Goal: Task Accomplishment & Management: Manage account settings

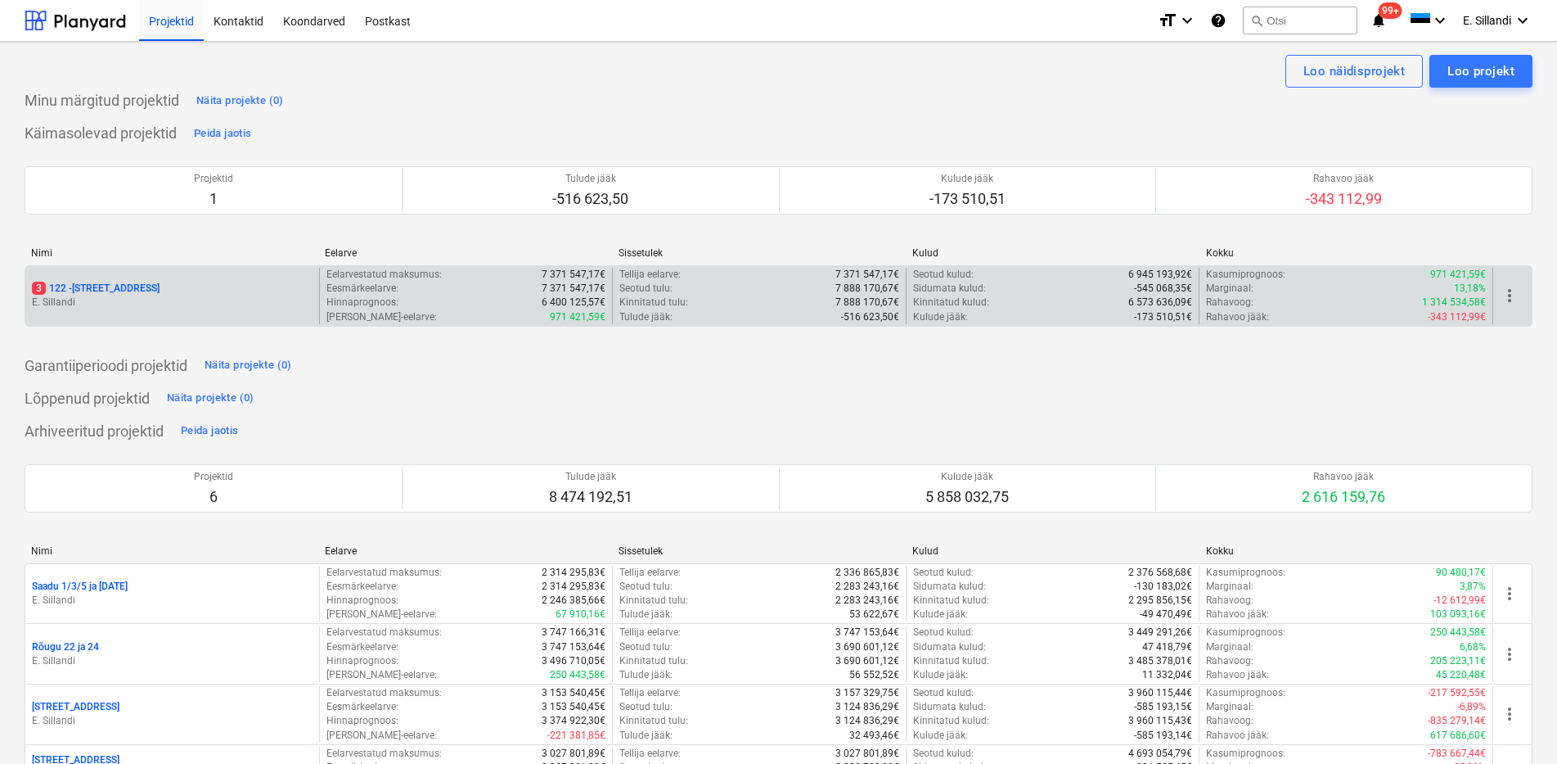
click at [116, 300] on p "E. Sillandi" at bounding box center [172, 302] width 281 height 14
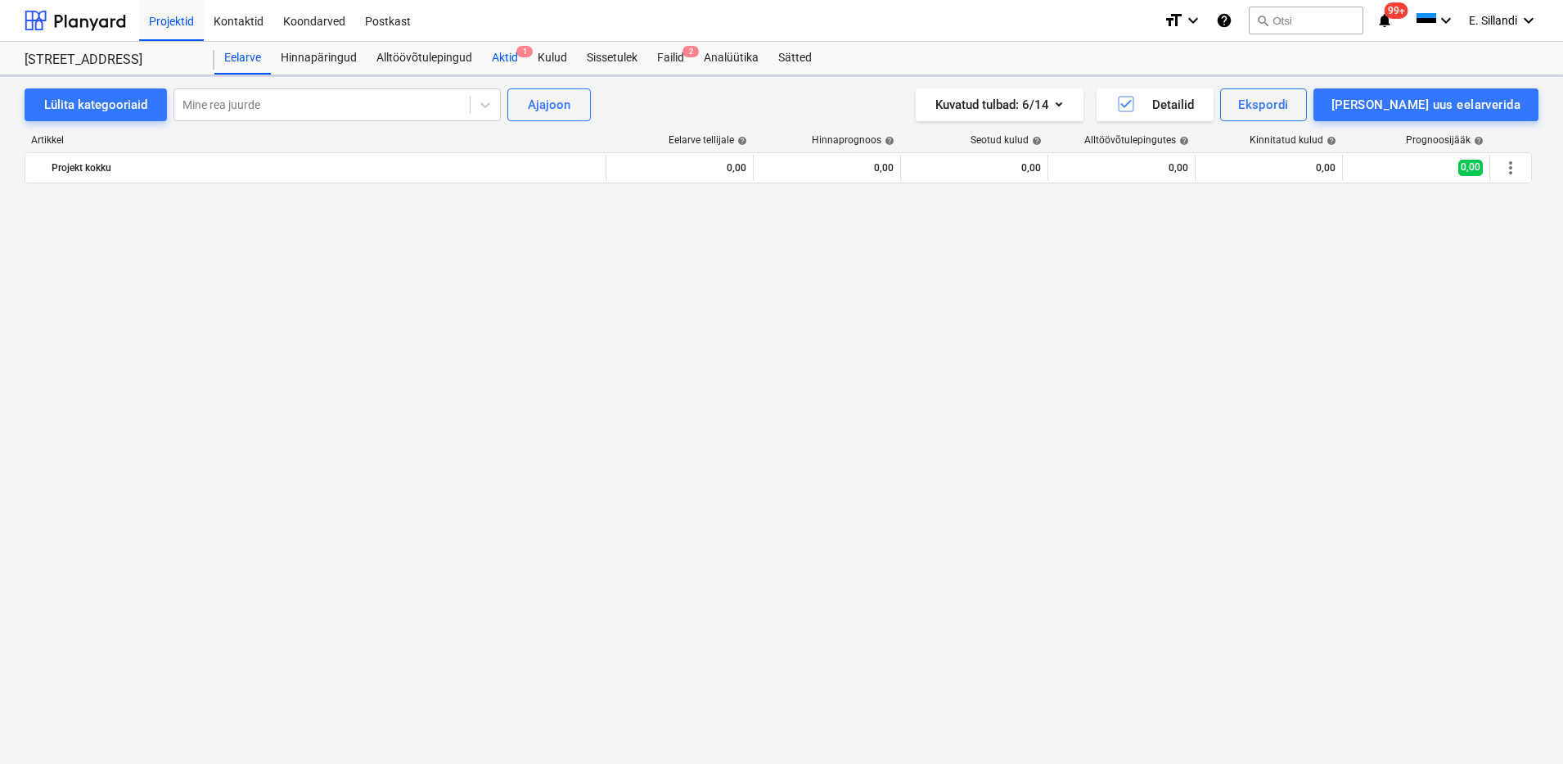
click at [494, 60] on div "Aktid 1" at bounding box center [505, 58] width 46 height 33
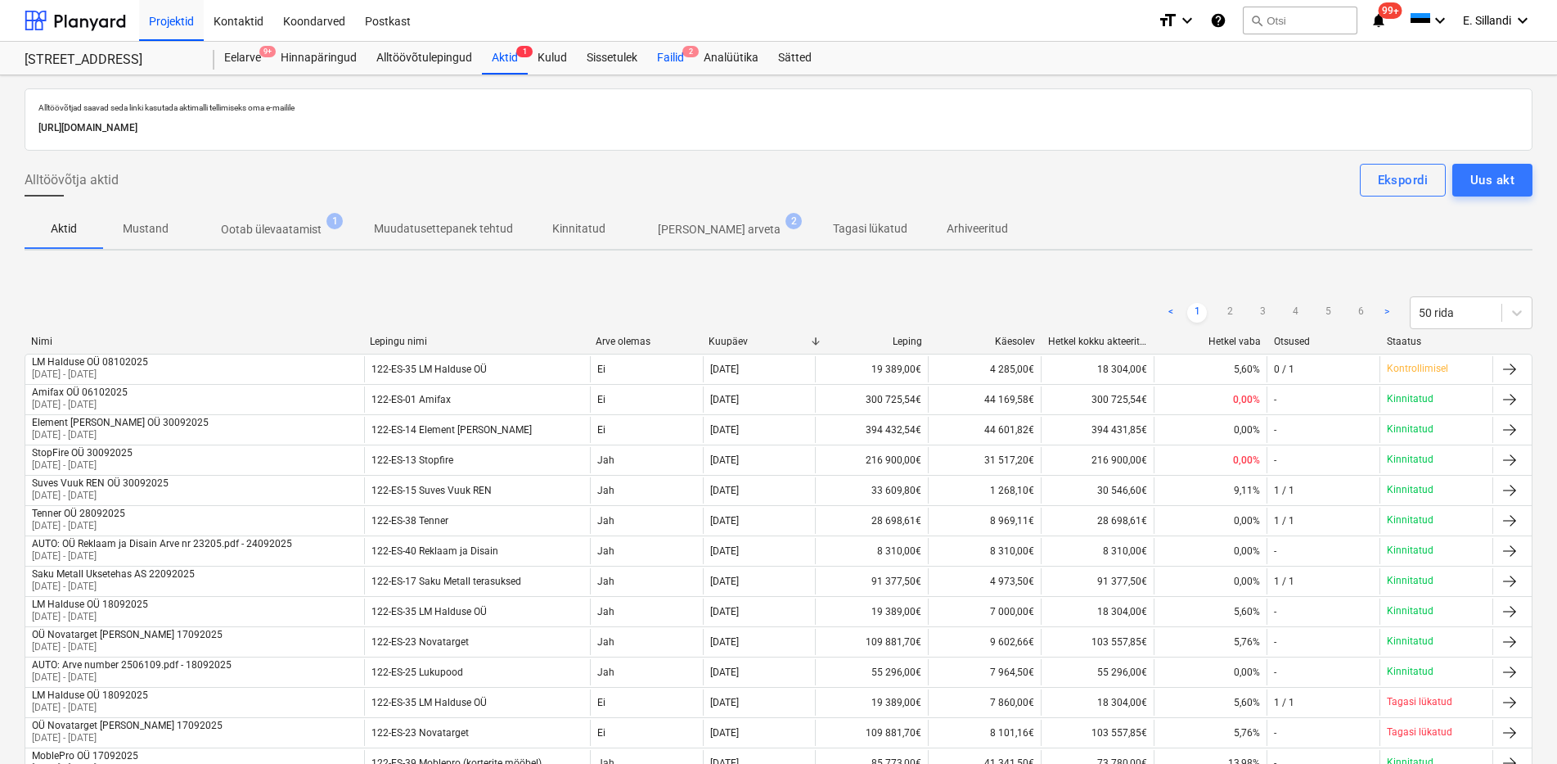
click at [673, 55] on div "Failid 2" at bounding box center [670, 58] width 47 height 33
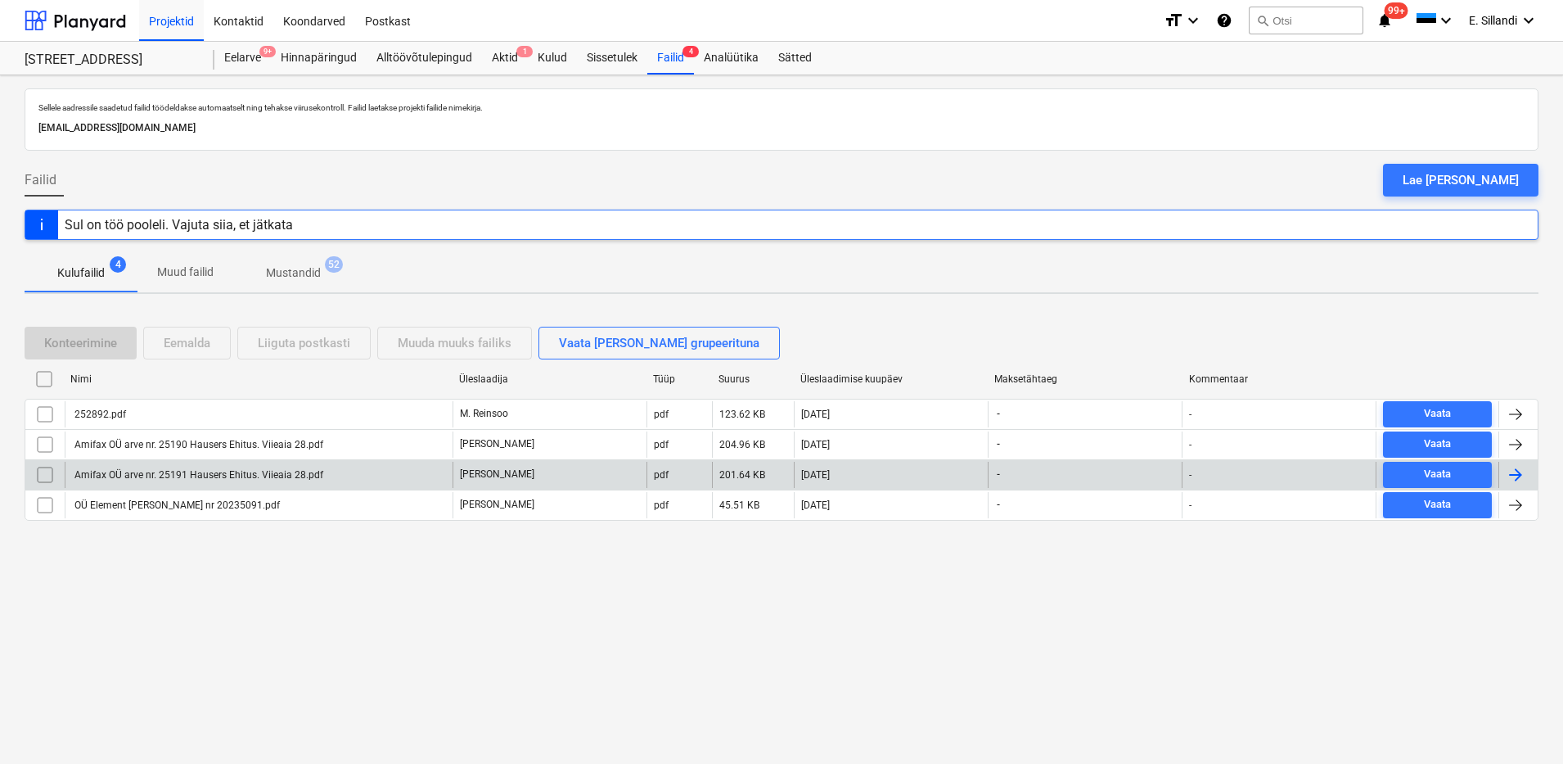
click at [191, 474] on div "Amifax OÜ arve nr. 25191 Hausers Ehitus. Viieaia 28.pdf" at bounding box center [197, 474] width 251 height 11
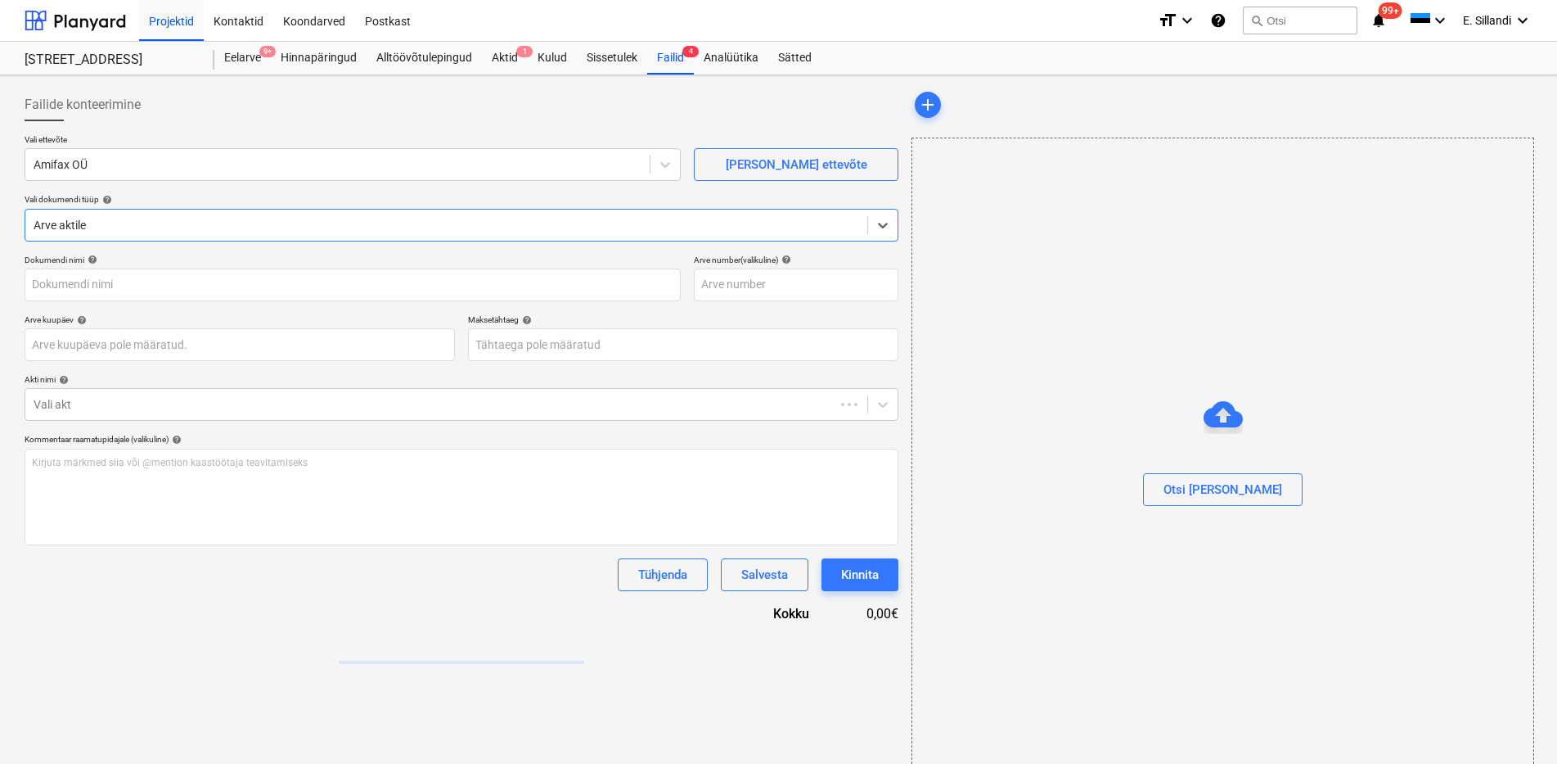
type input "Amifax OÜ arve nr. 25191 Hausers Ehitus. Viieaia 28.pdf"
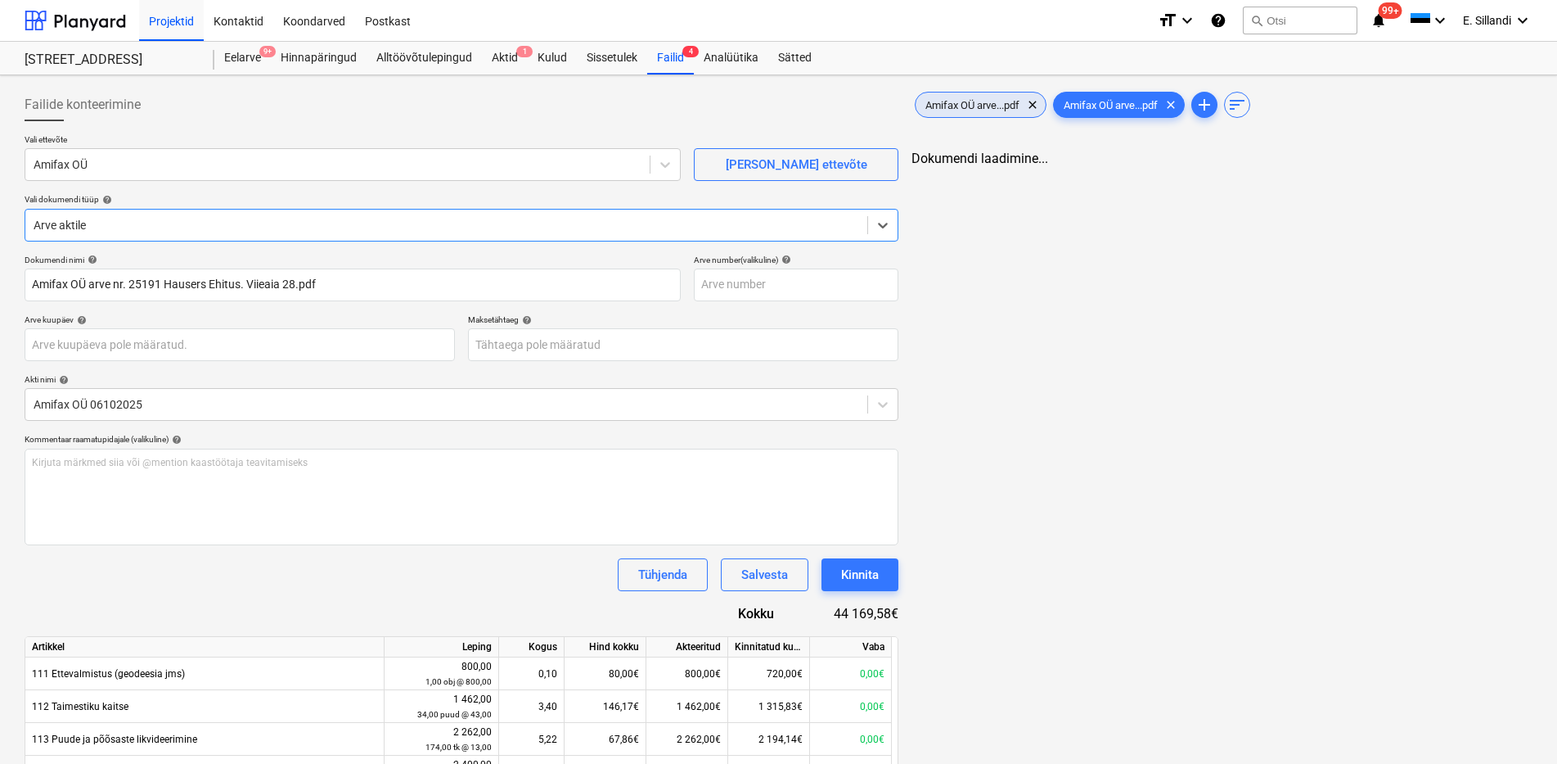
click at [983, 101] on span "Amifax OÜ arve...pdf" at bounding box center [973, 105] width 114 height 12
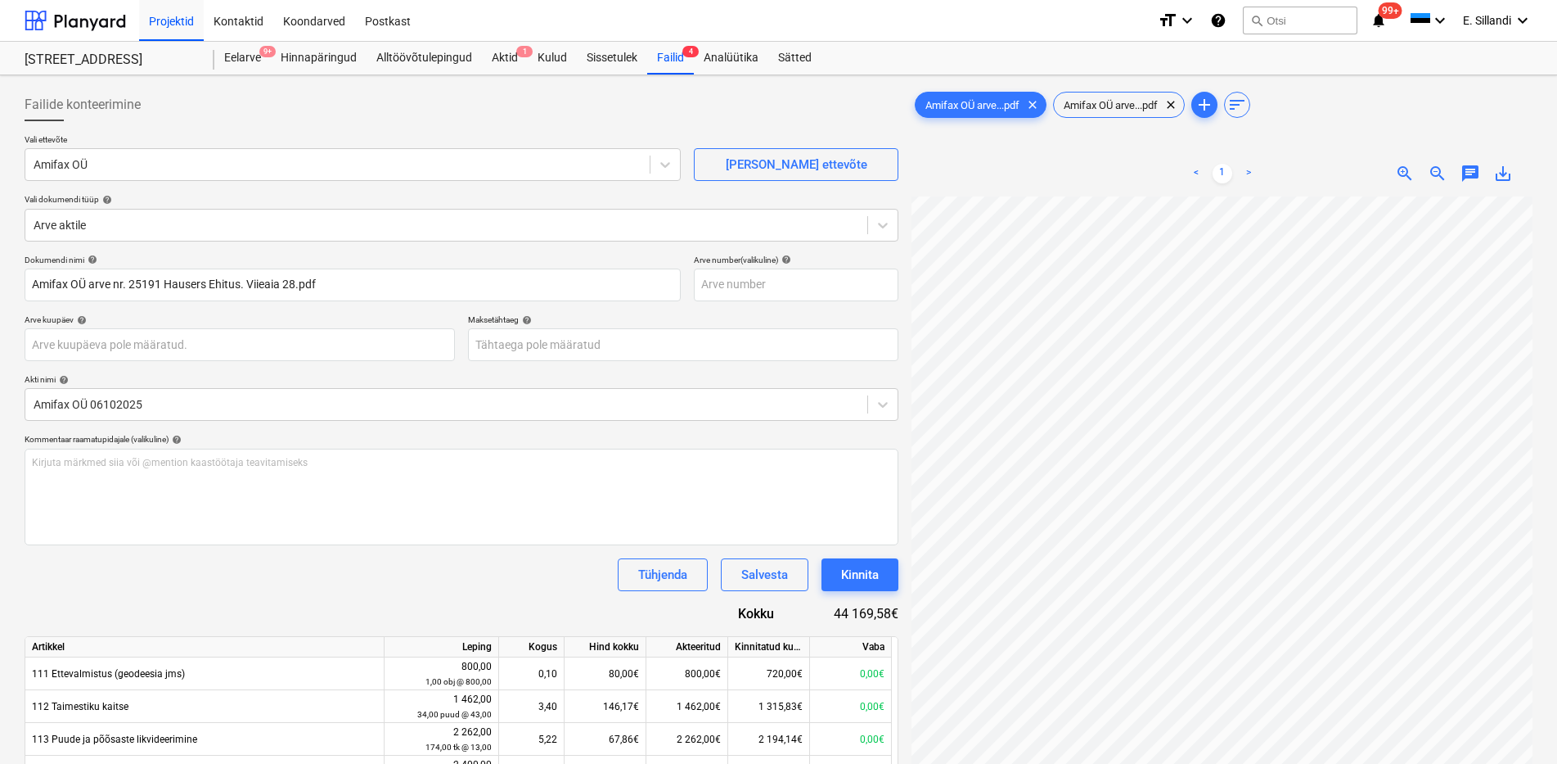
scroll to position [20, 139]
click at [1128, 110] on div "Amifax OÜ arve...pdf clear" at bounding box center [1119, 105] width 132 height 26
click at [1005, 106] on span "Amifax OÜ arve...pdf" at bounding box center [973, 105] width 114 height 12
click at [1134, 103] on span "Amifax OÜ arve...pdf" at bounding box center [1111, 105] width 114 height 12
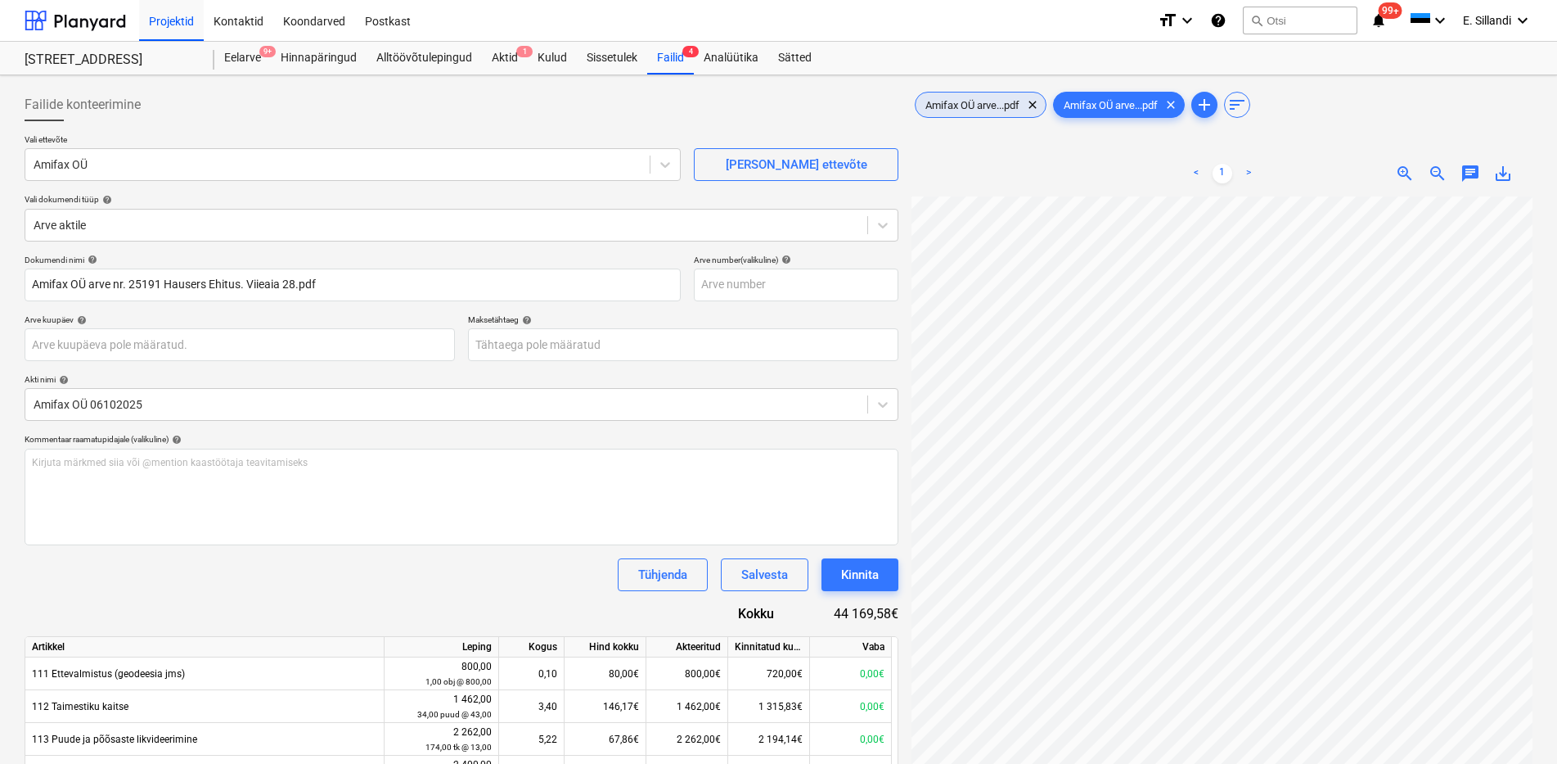
click at [957, 105] on span "Amifax OÜ arve...pdf" at bounding box center [973, 105] width 114 height 12
click at [1119, 110] on div "Amifax OÜ arve...pdf clear" at bounding box center [1119, 105] width 132 height 26
click at [1000, 113] on div "Amifax OÜ arve...pdf clear" at bounding box center [981, 105] width 132 height 26
click at [1109, 103] on span "Amifax OÜ arve...pdf" at bounding box center [1111, 105] width 114 height 12
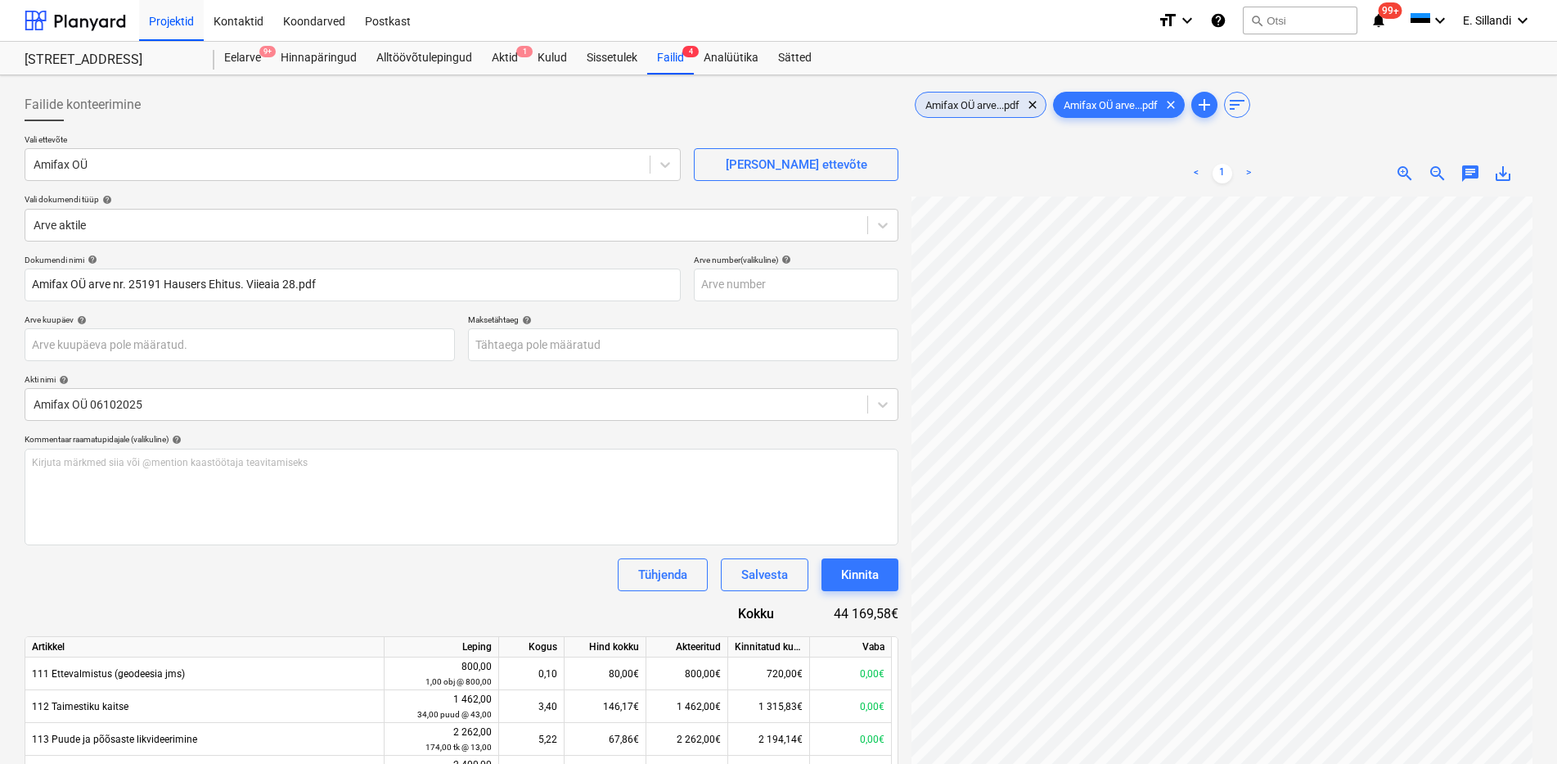
click at [965, 108] on span "Amifax OÜ arve...pdf" at bounding box center [973, 105] width 114 height 12
click at [1114, 104] on span "Amifax OÜ arve...pdf" at bounding box center [1111, 105] width 114 height 12
click at [688, 51] on span "4" at bounding box center [691, 51] width 16 height 11
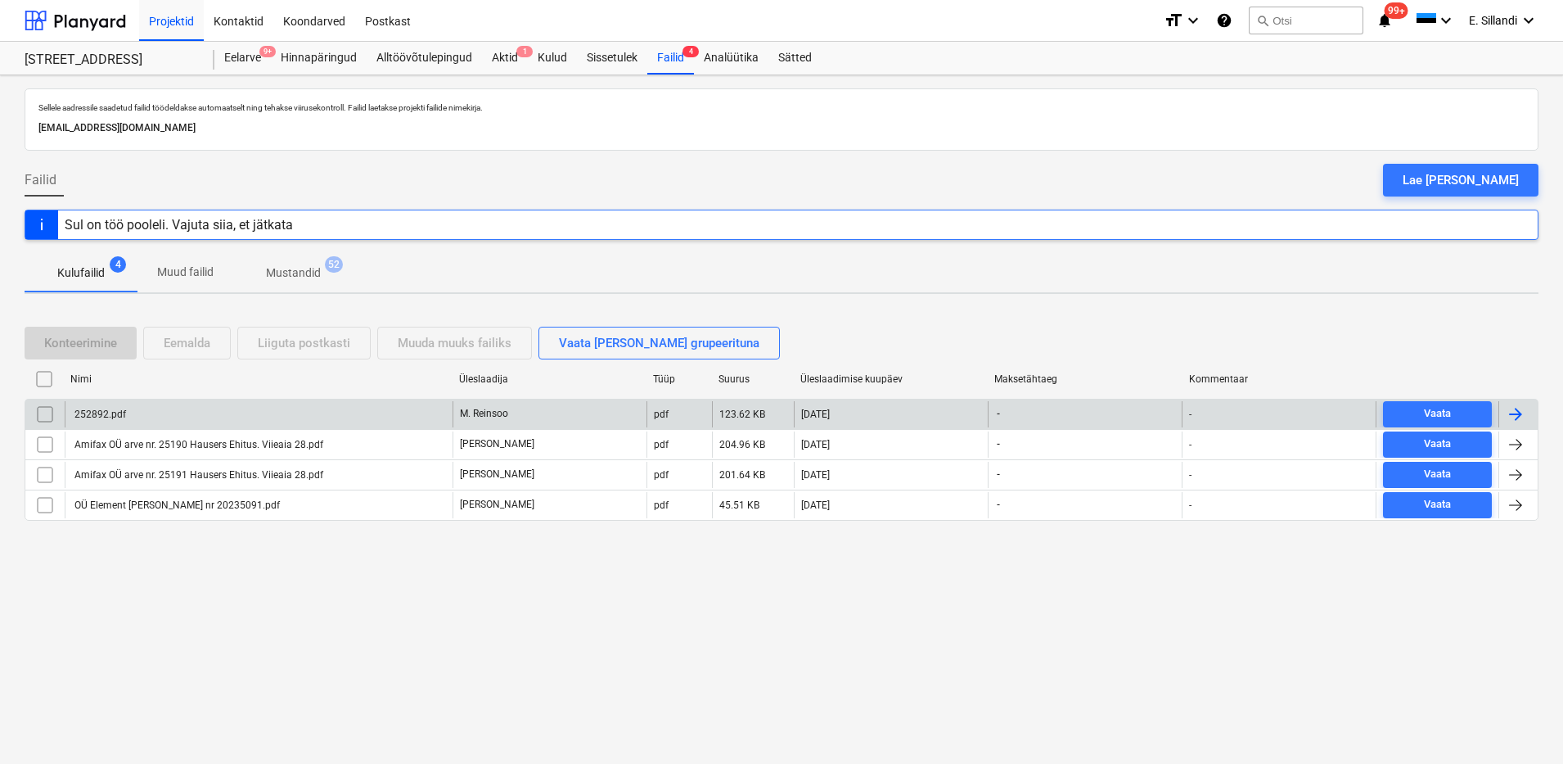
click at [152, 414] on div "252892.pdf" at bounding box center [259, 414] width 388 height 26
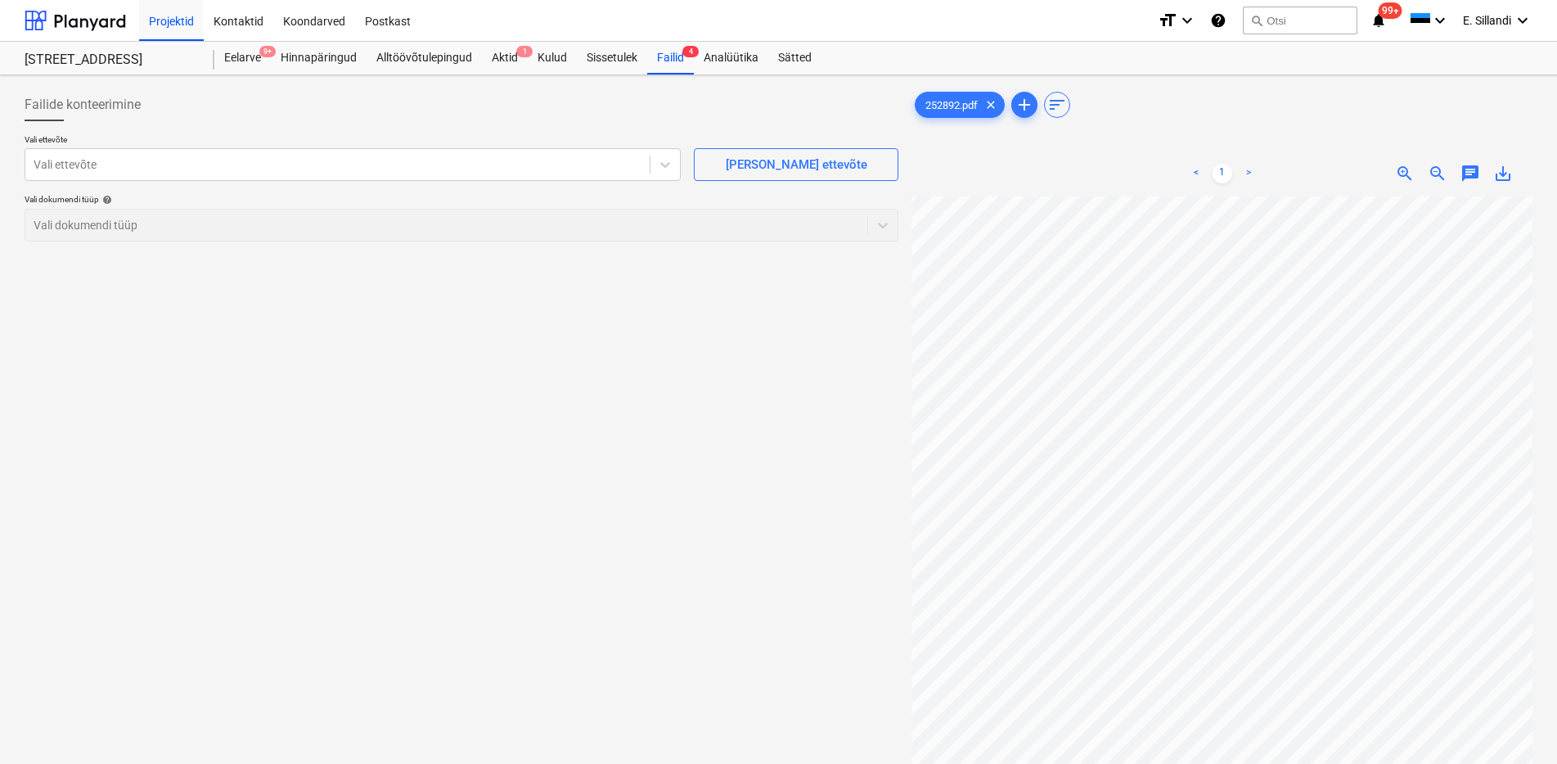
scroll to position [210, 110]
click at [306, 168] on div at bounding box center [338, 164] width 608 height 16
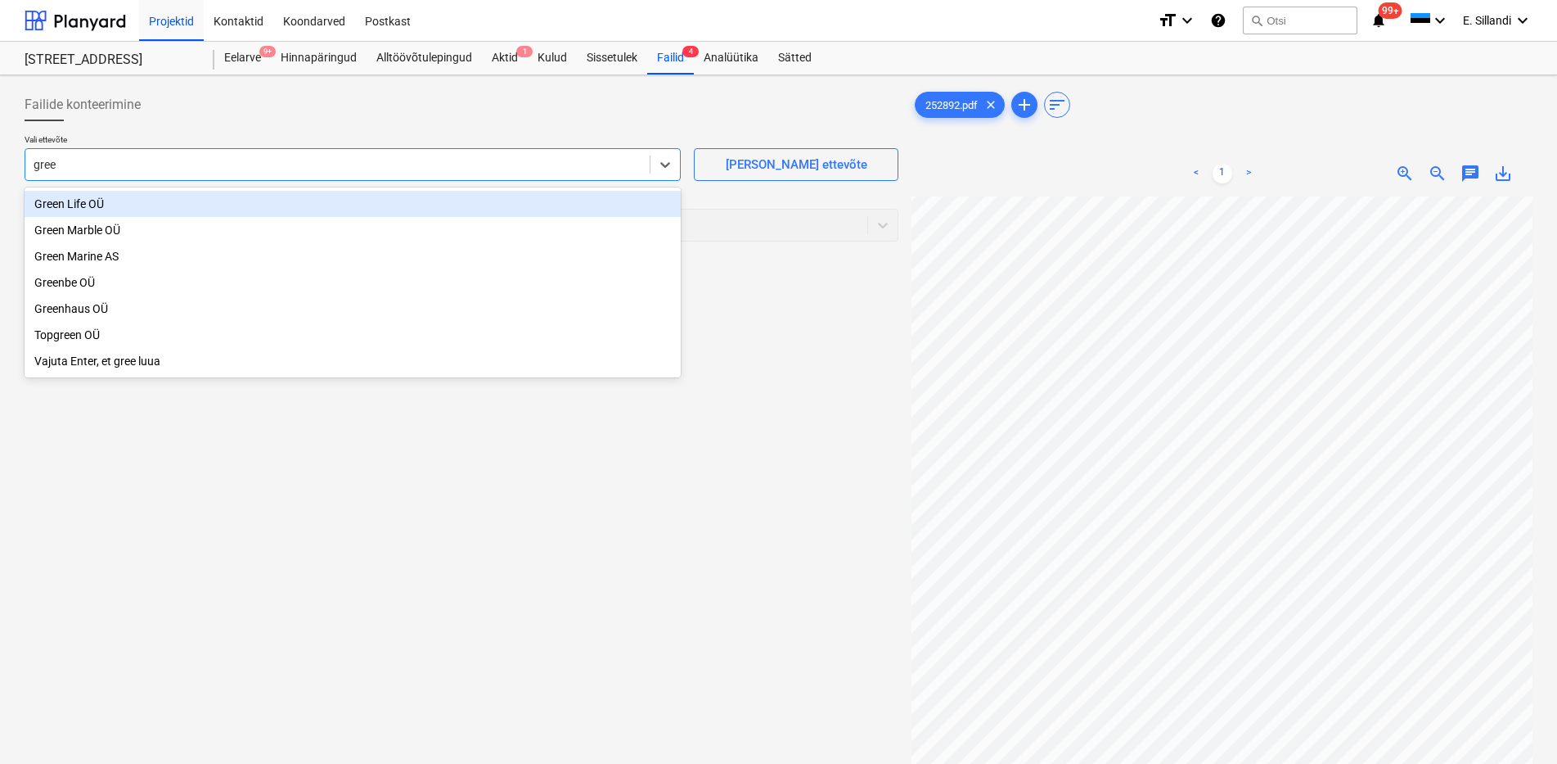
type input "green"
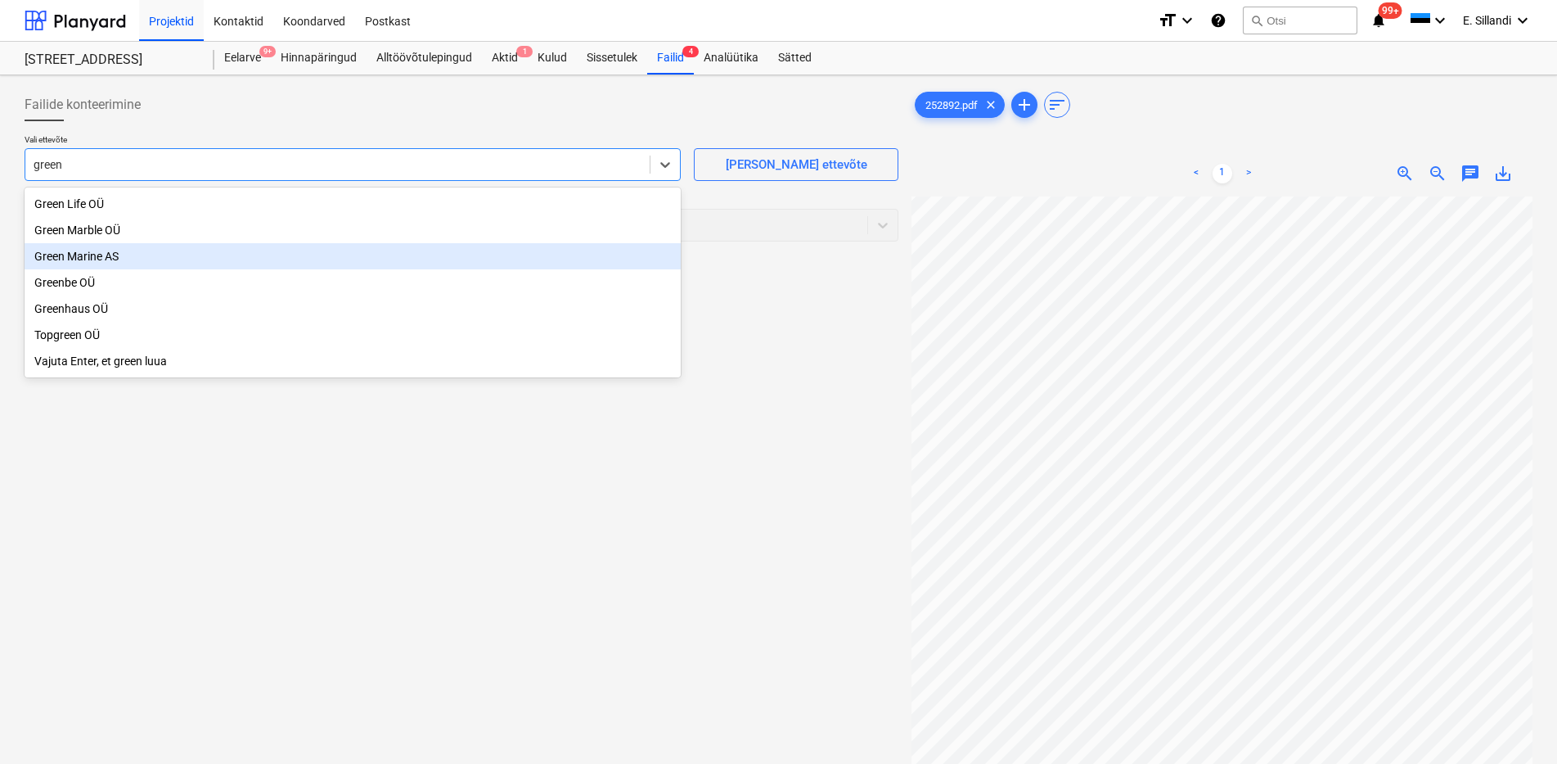
click at [93, 264] on div "Green Marine AS" at bounding box center [353, 256] width 656 height 26
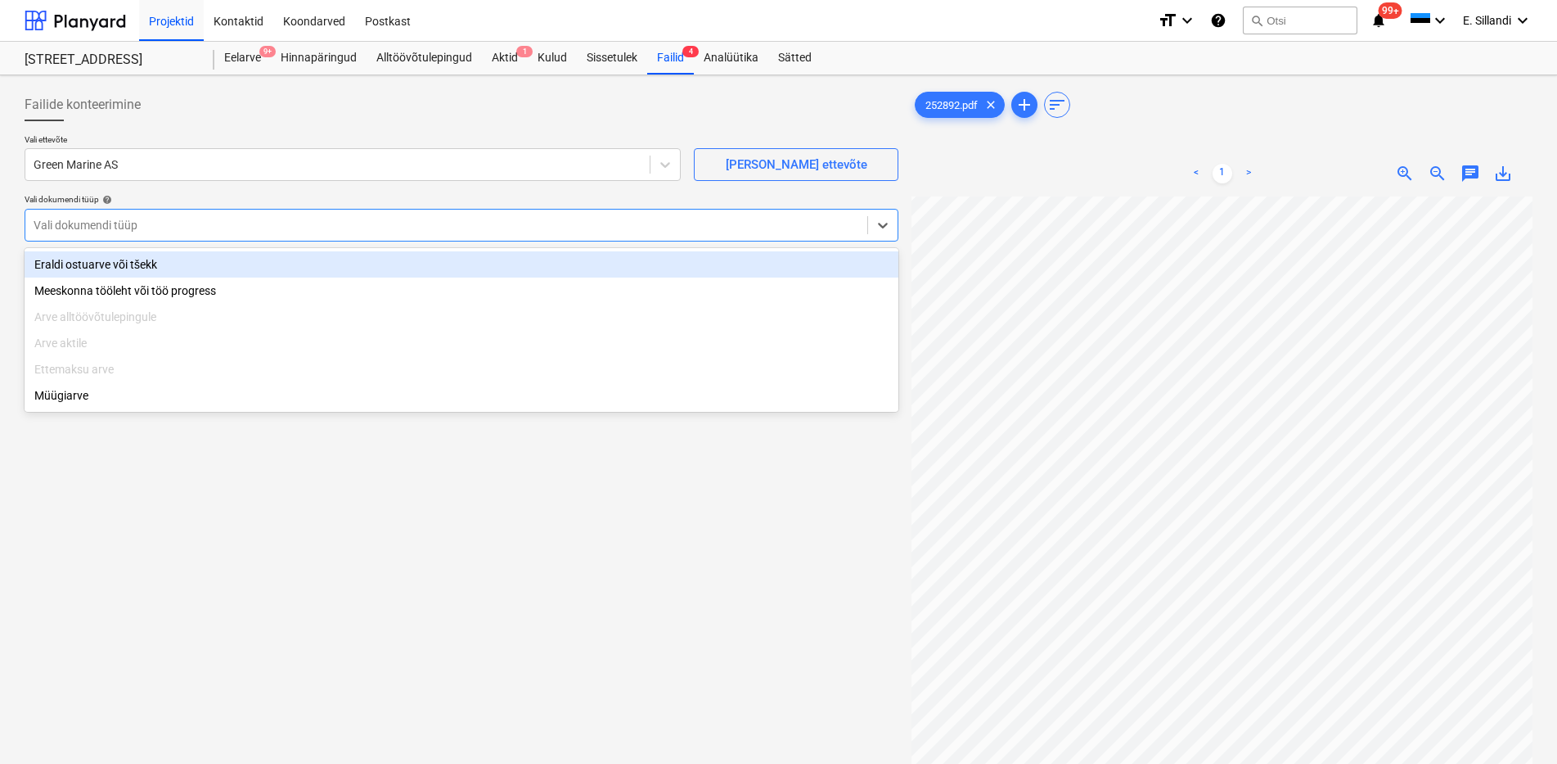
click at [135, 230] on div at bounding box center [447, 225] width 826 height 16
click at [133, 262] on div "Eraldi ostuarve või tšekk" at bounding box center [462, 264] width 874 height 26
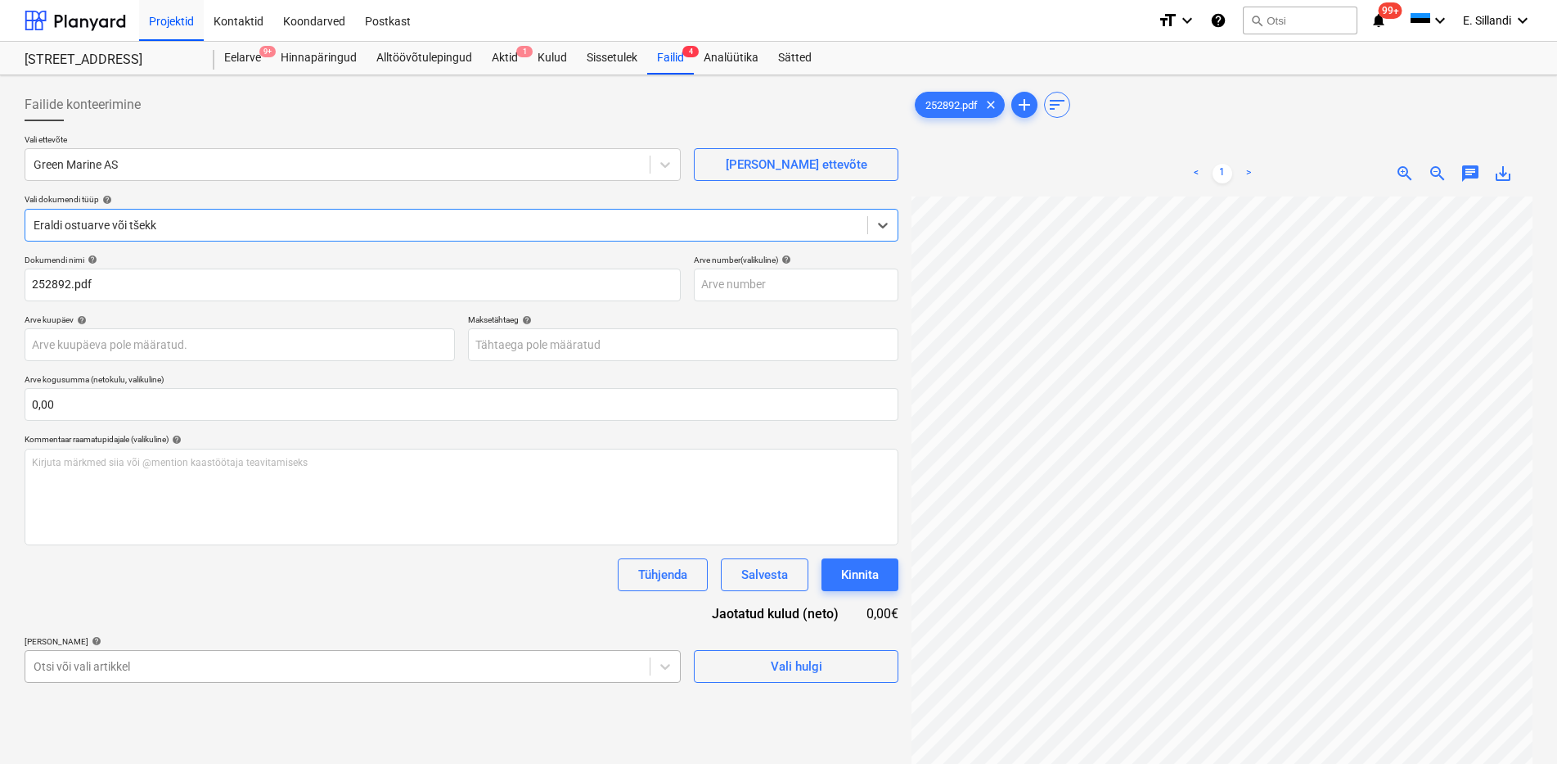
click at [144, 668] on body "Projektid Kontaktid Koondarved Postkast format_size keyboard_arrow_down help se…" at bounding box center [778, 382] width 1557 height 764
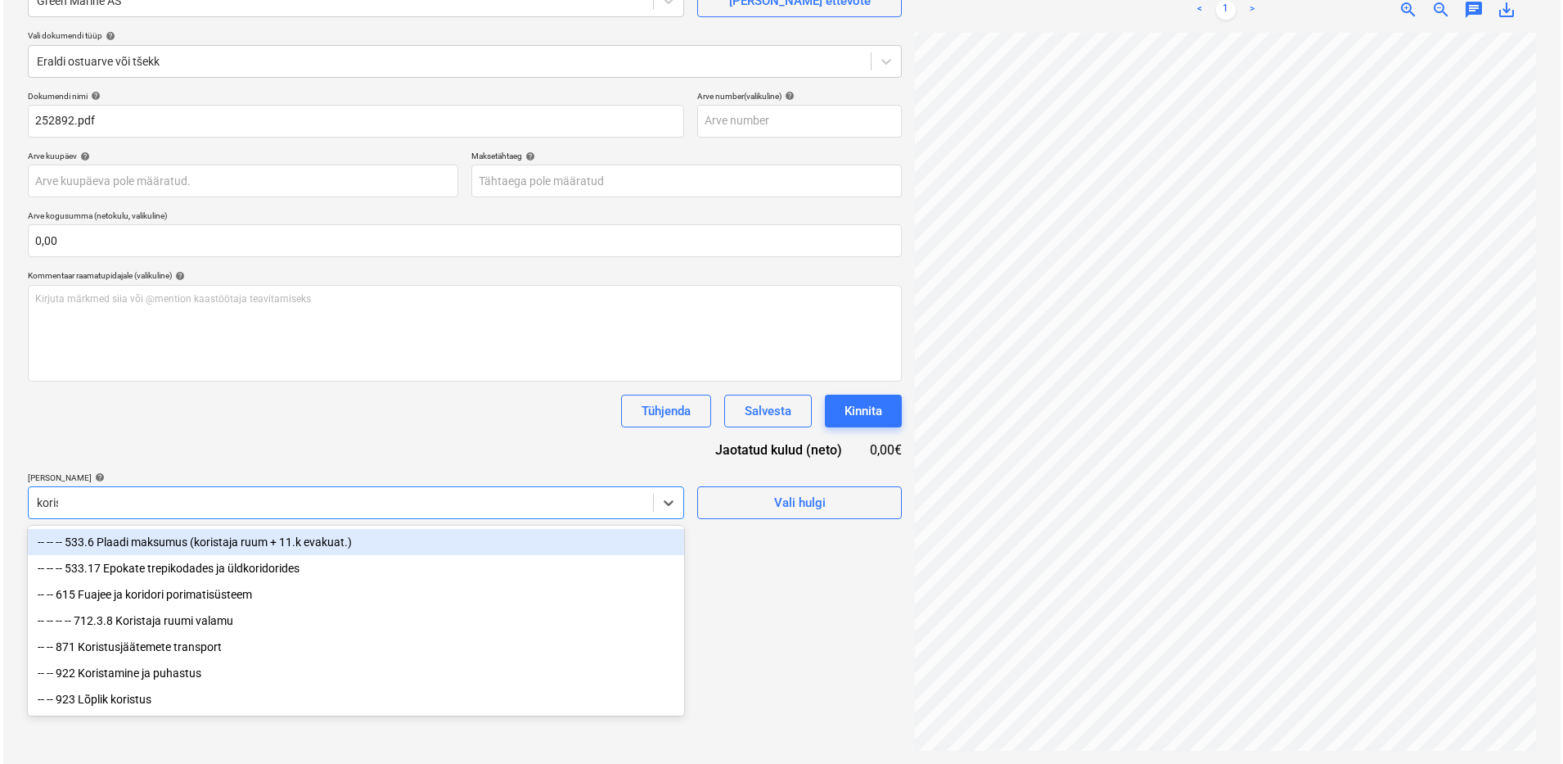
scroll to position [164, 0]
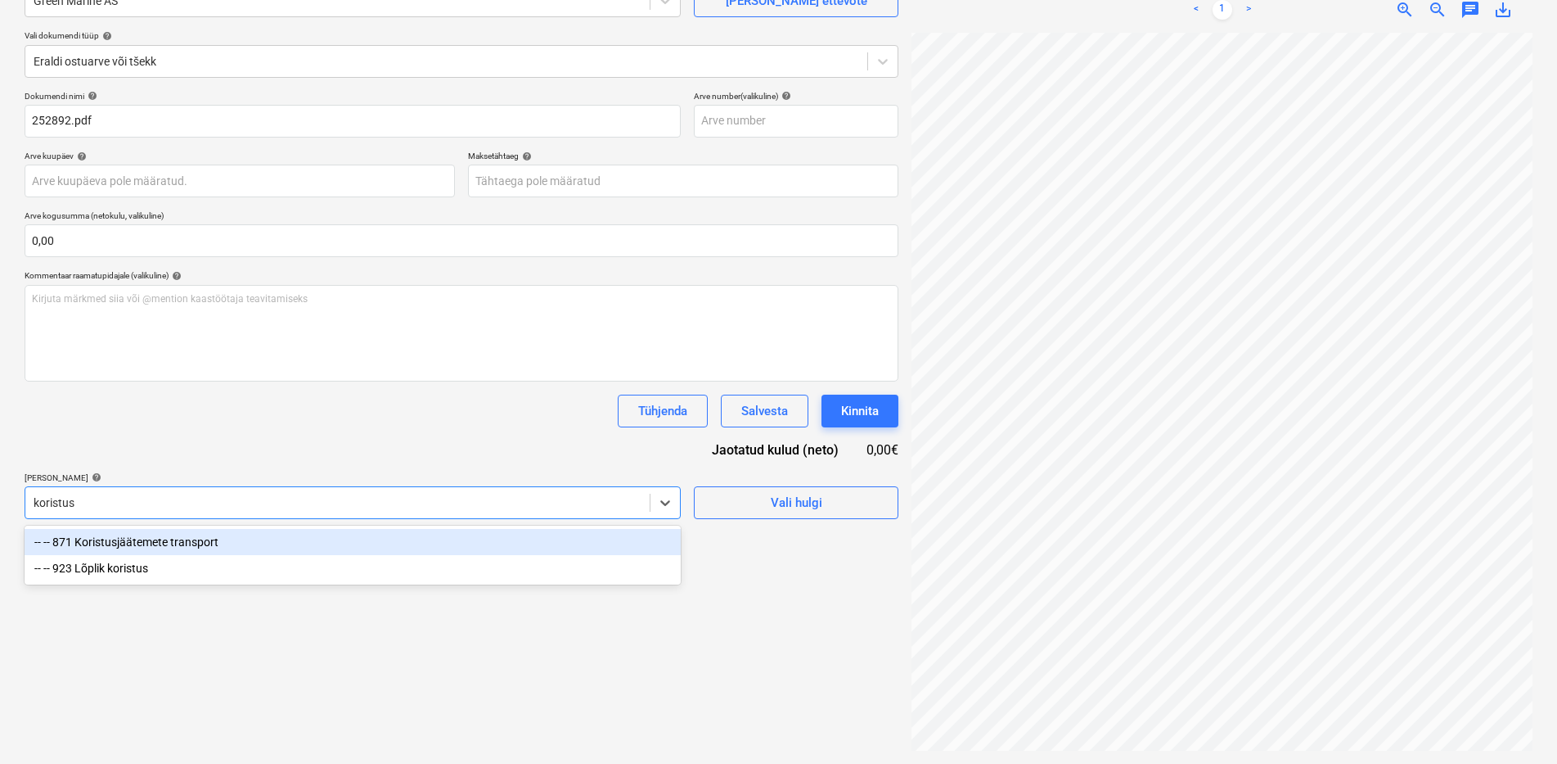
type input "koristusj"
click at [193, 541] on div "-- -- 871 Koristusjäätemete transport" at bounding box center [353, 542] width 656 height 26
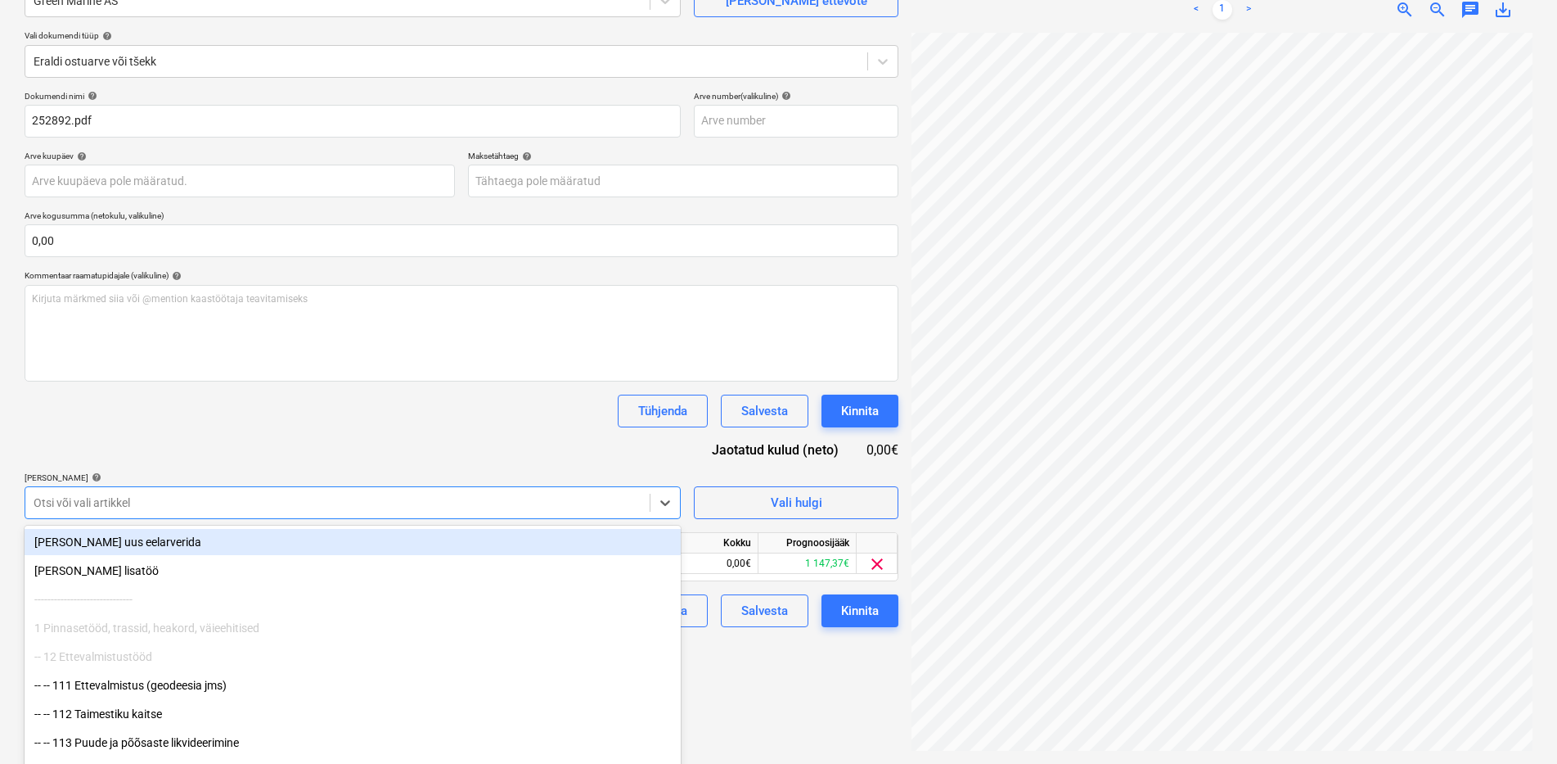
click at [291, 432] on div "Dokumendi nimi help 252892.pdf Arve number (valikuline) help Arve kuupäev help …" at bounding box center [462, 359] width 874 height 536
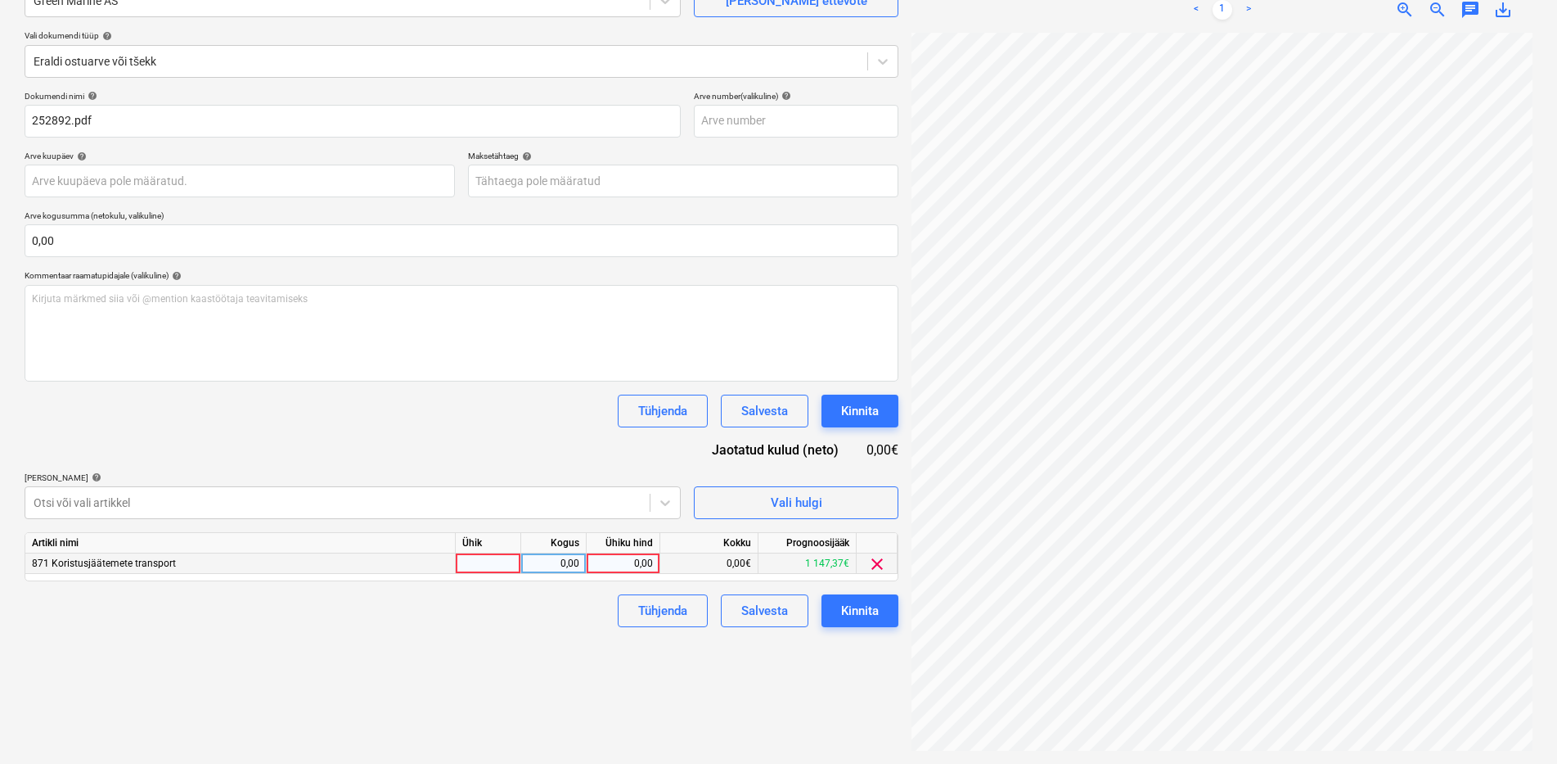
click at [638, 569] on div "0,00" at bounding box center [623, 563] width 60 height 20
type input "901"
click at [448, 631] on div "Failide konteerimine Vali ettevõte Green Marine AS [PERSON_NAME] uus ettevõte V…" at bounding box center [461, 337] width 887 height 839
click at [876, 608] on div "Kinnita" at bounding box center [860, 610] width 38 height 21
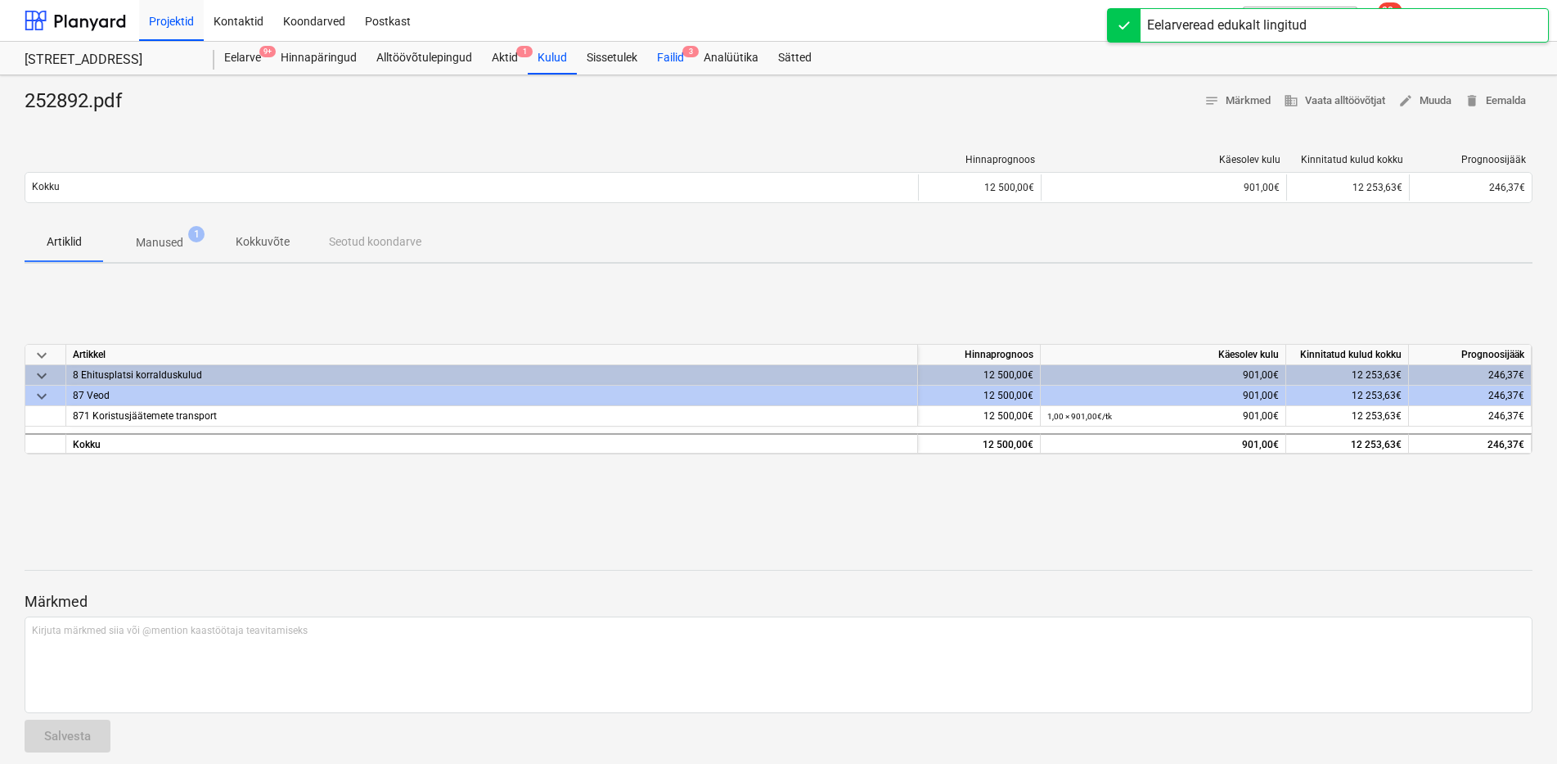
click at [677, 62] on div "Failid 3" at bounding box center [670, 58] width 47 height 33
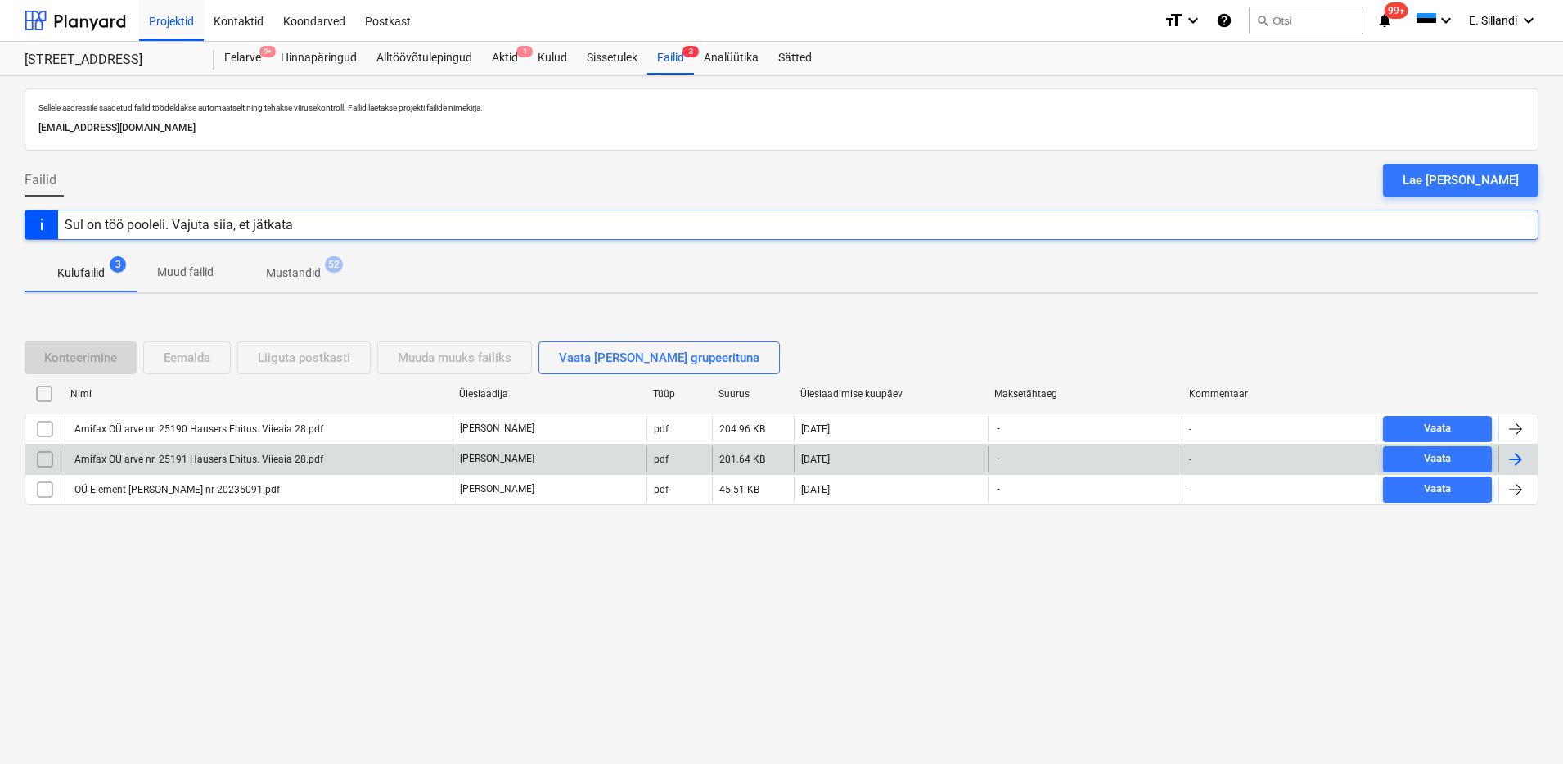
click at [279, 453] on div "Amifax OÜ arve nr. 25191 Hausers Ehitus. Viieaia 28.pdf" at bounding box center [197, 458] width 251 height 11
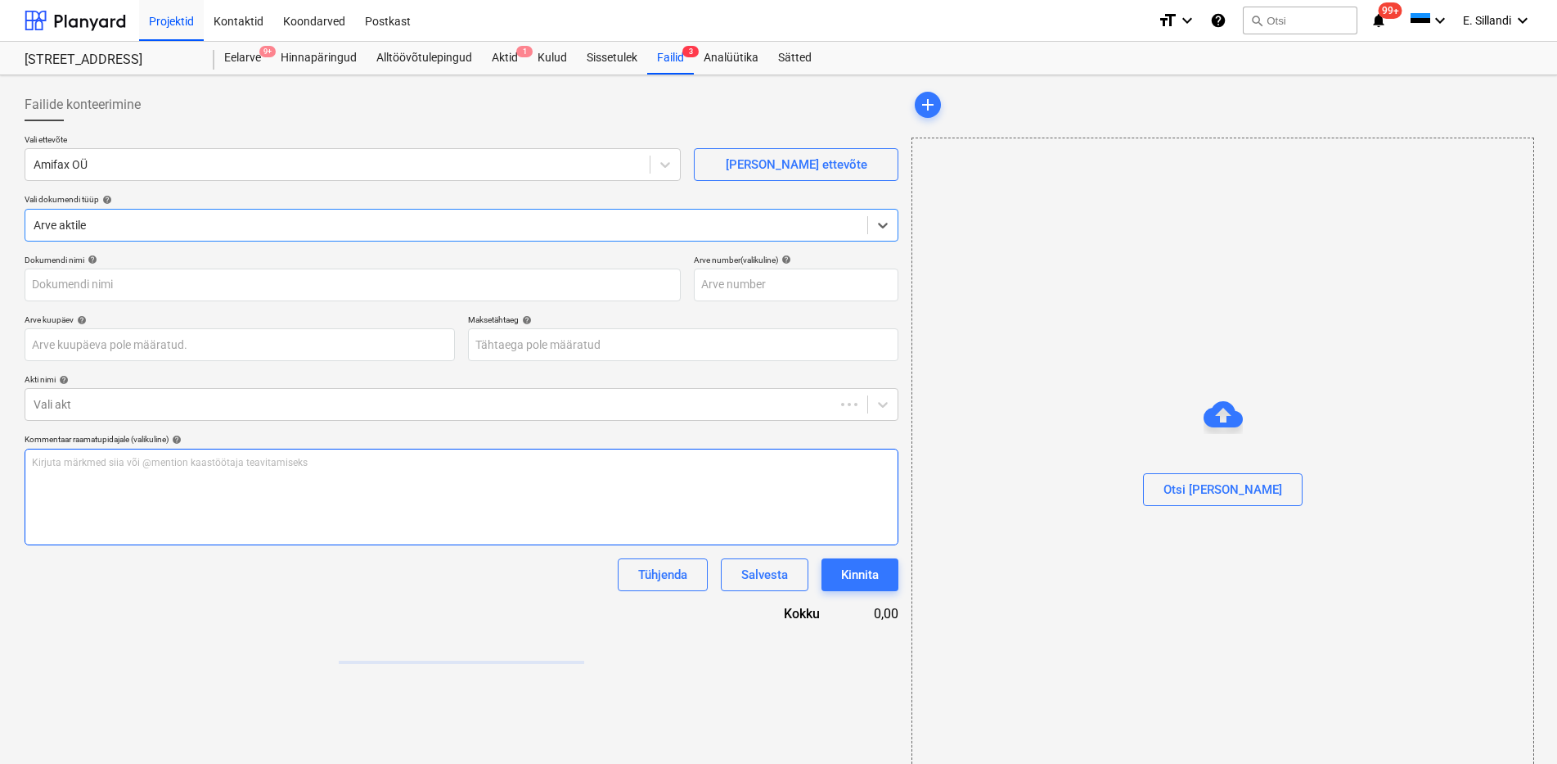
type input "Amifax OÜ arve nr. 25191 Hausers Ehitus. Viieaia 28.pdf"
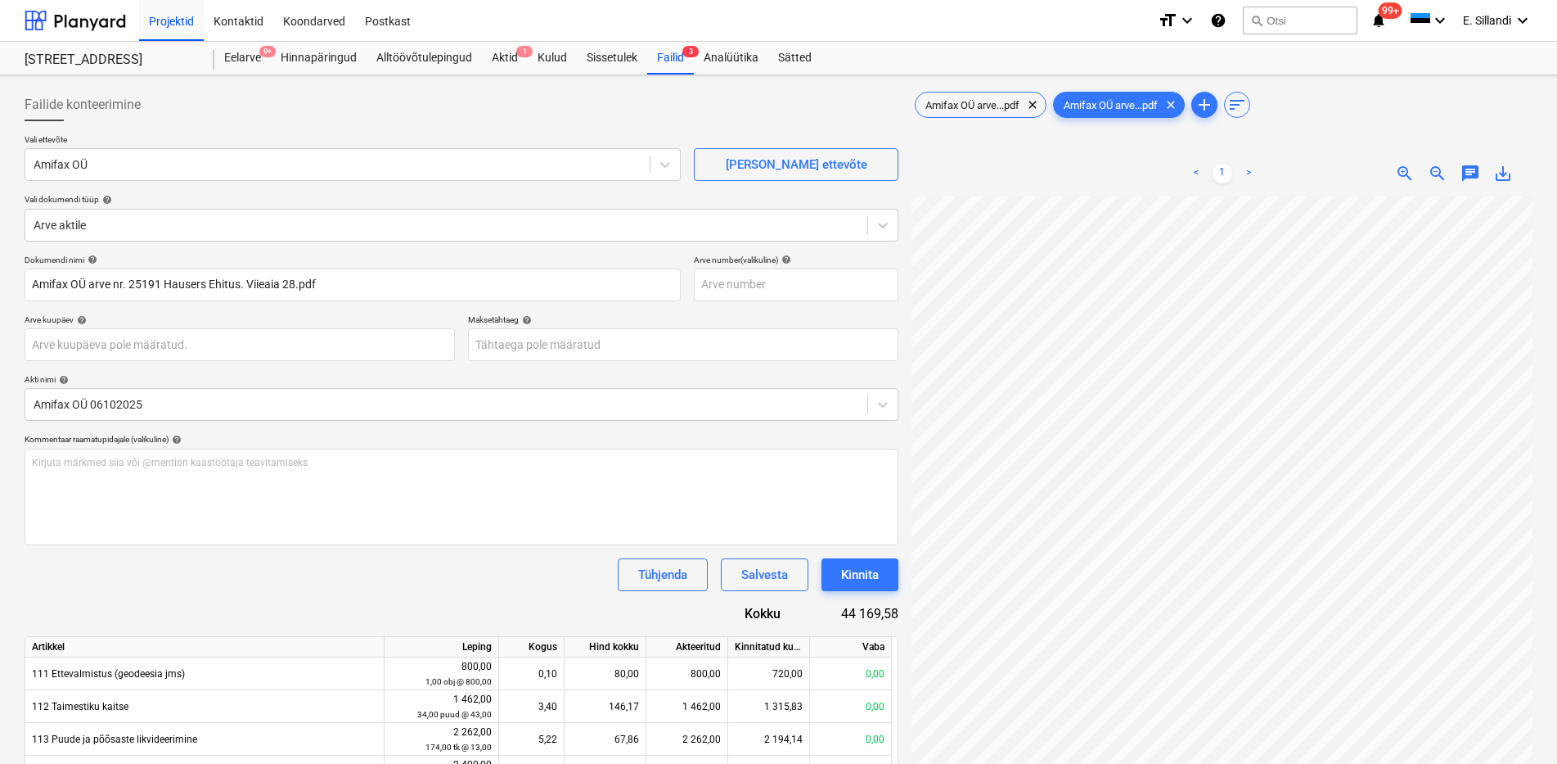
scroll to position [52, 139]
click at [981, 101] on span "Amifax OÜ arve...pdf" at bounding box center [973, 105] width 114 height 12
click at [1039, 106] on span "clear" at bounding box center [1033, 105] width 20 height 20
click at [1066, 106] on span "add" at bounding box center [1067, 105] width 20 height 20
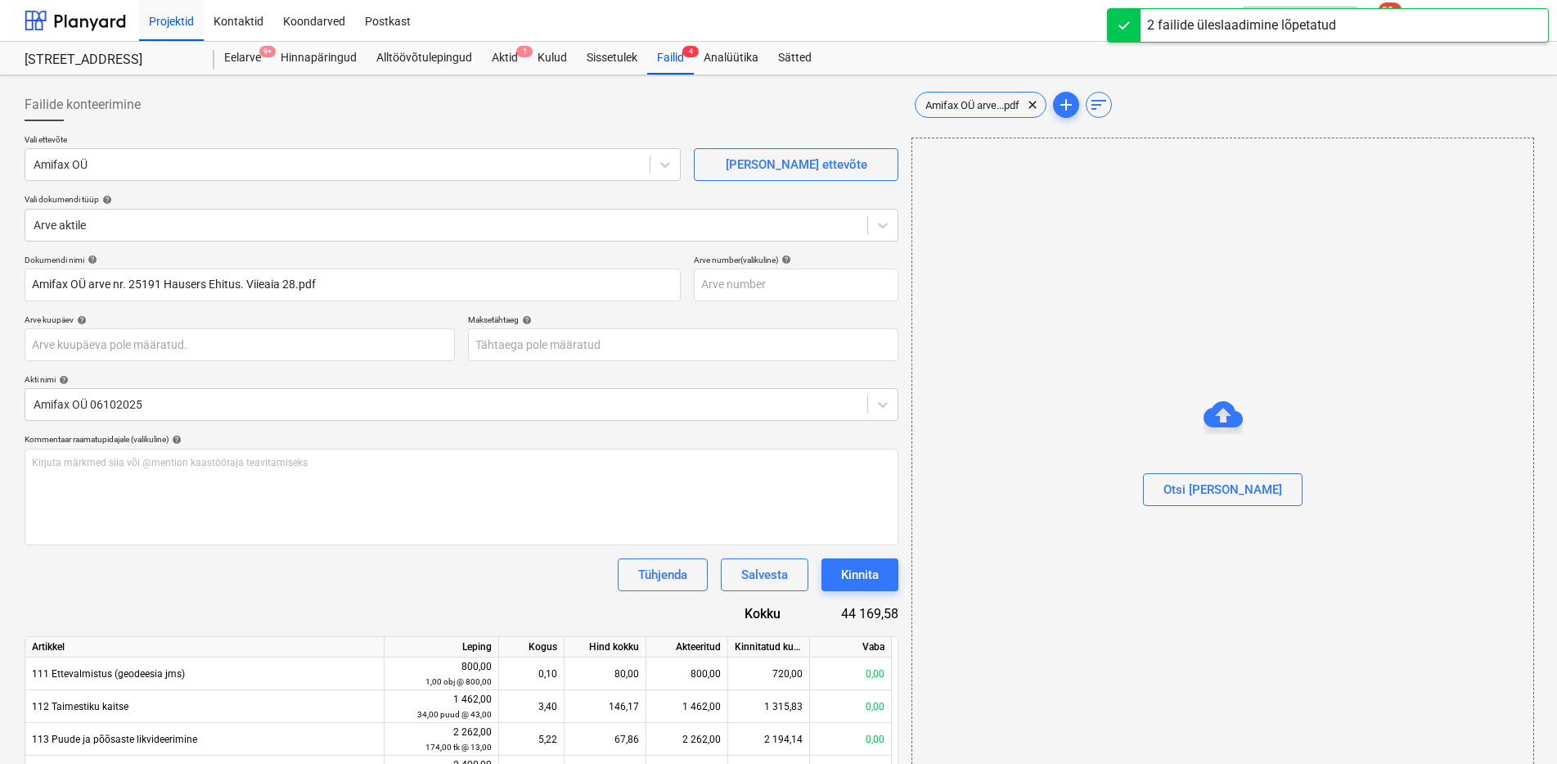
type input "Amifax OÜ arve nr. 25190 Hausers Ehitus. Viieaia 28.pdf"
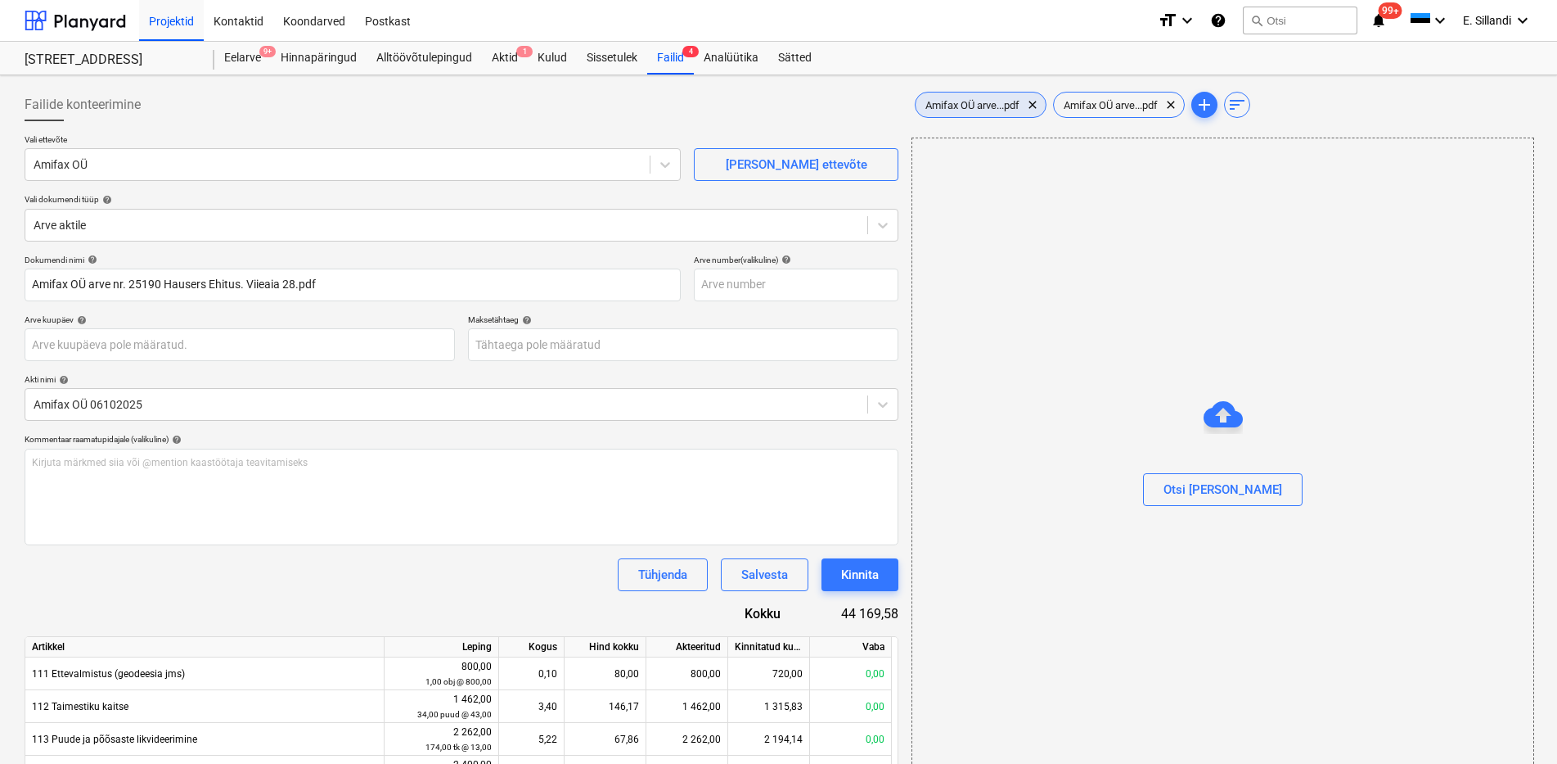
click at [989, 108] on span "Amifax OÜ arve...pdf" at bounding box center [973, 105] width 114 height 12
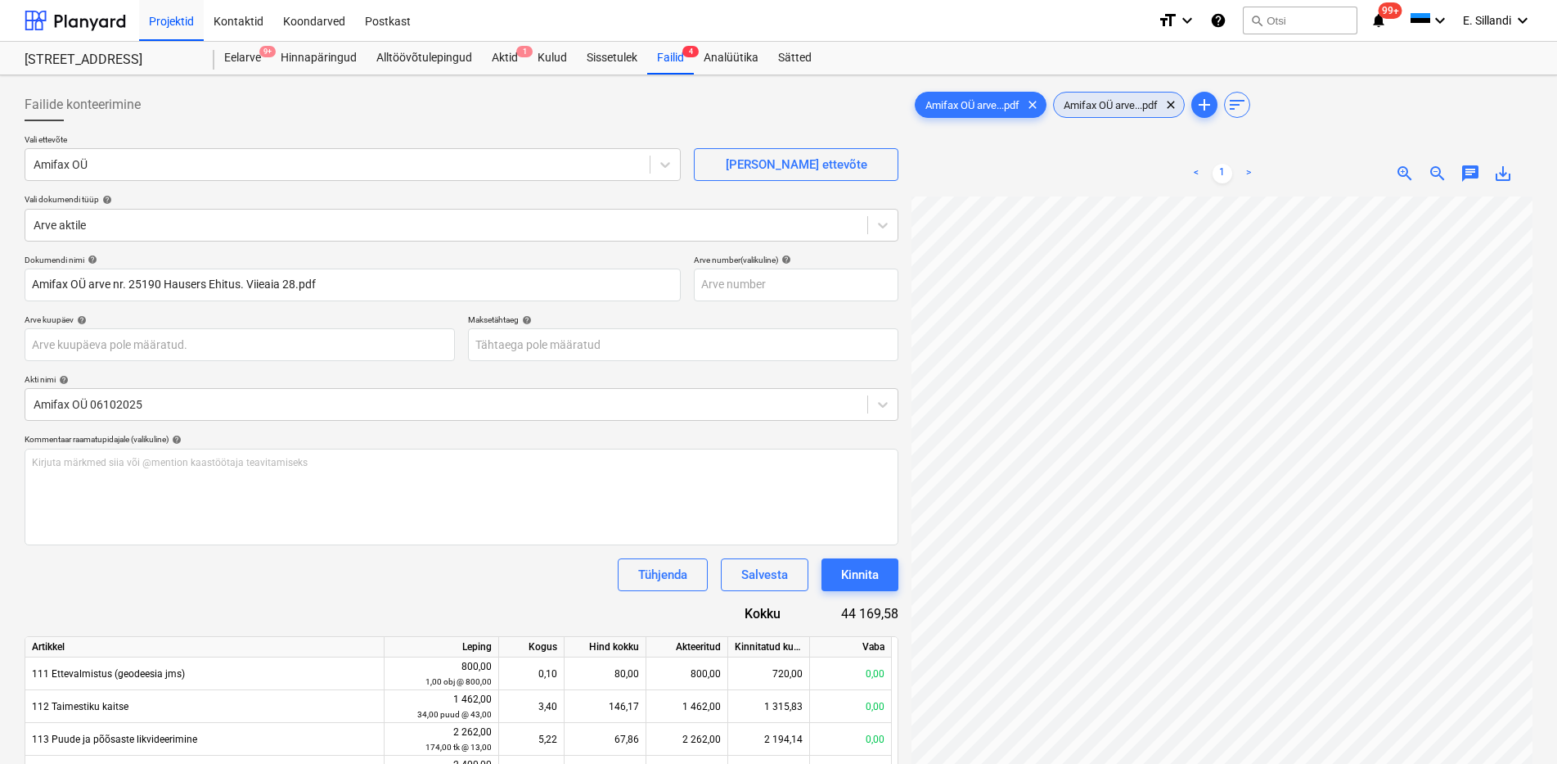
click at [1127, 102] on span "Amifax OÜ arve...pdf" at bounding box center [1111, 105] width 114 height 12
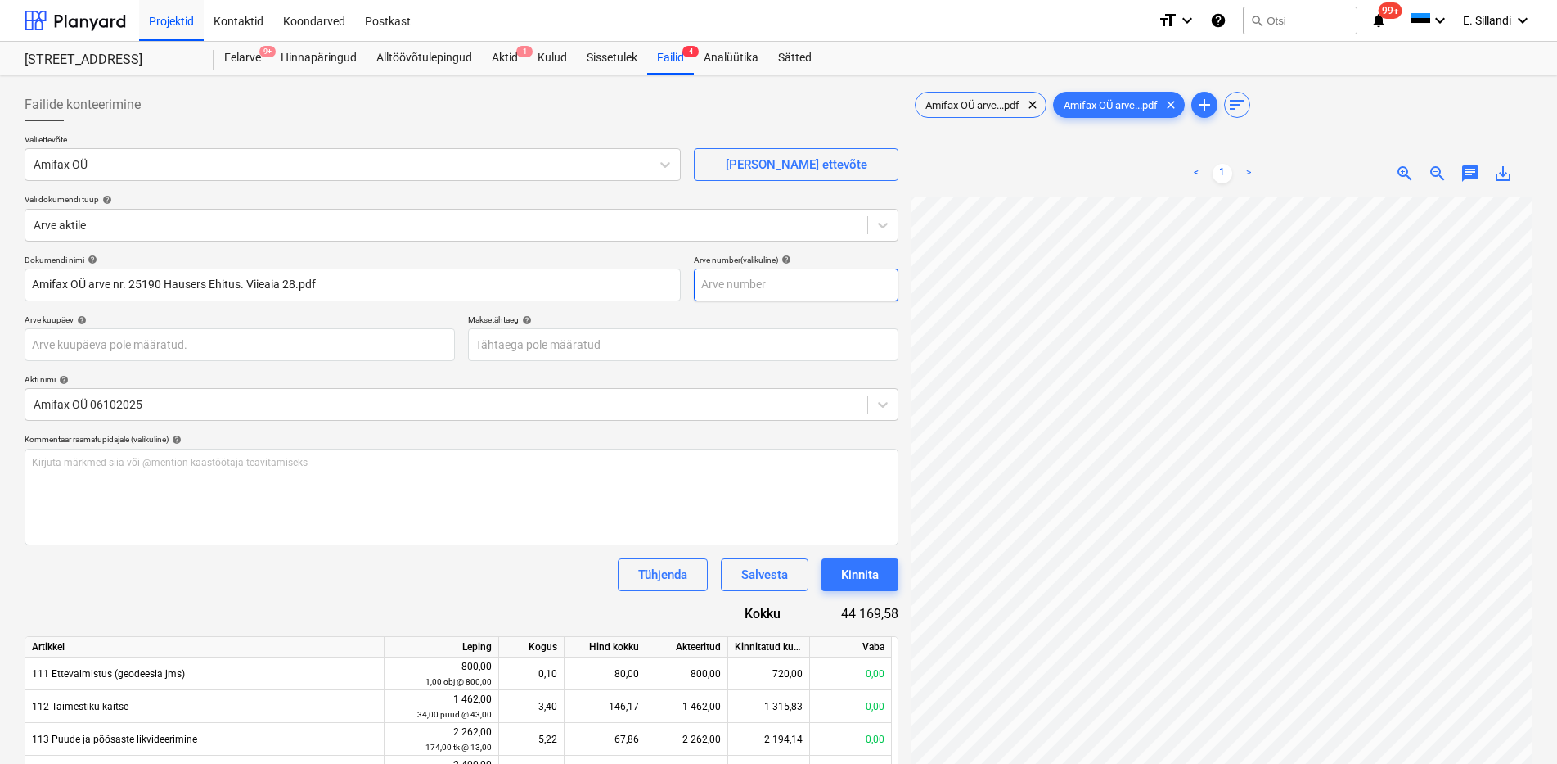
scroll to position [79, 61]
click at [983, 111] on div "Amifax OÜ arve...pdf clear" at bounding box center [981, 105] width 132 height 26
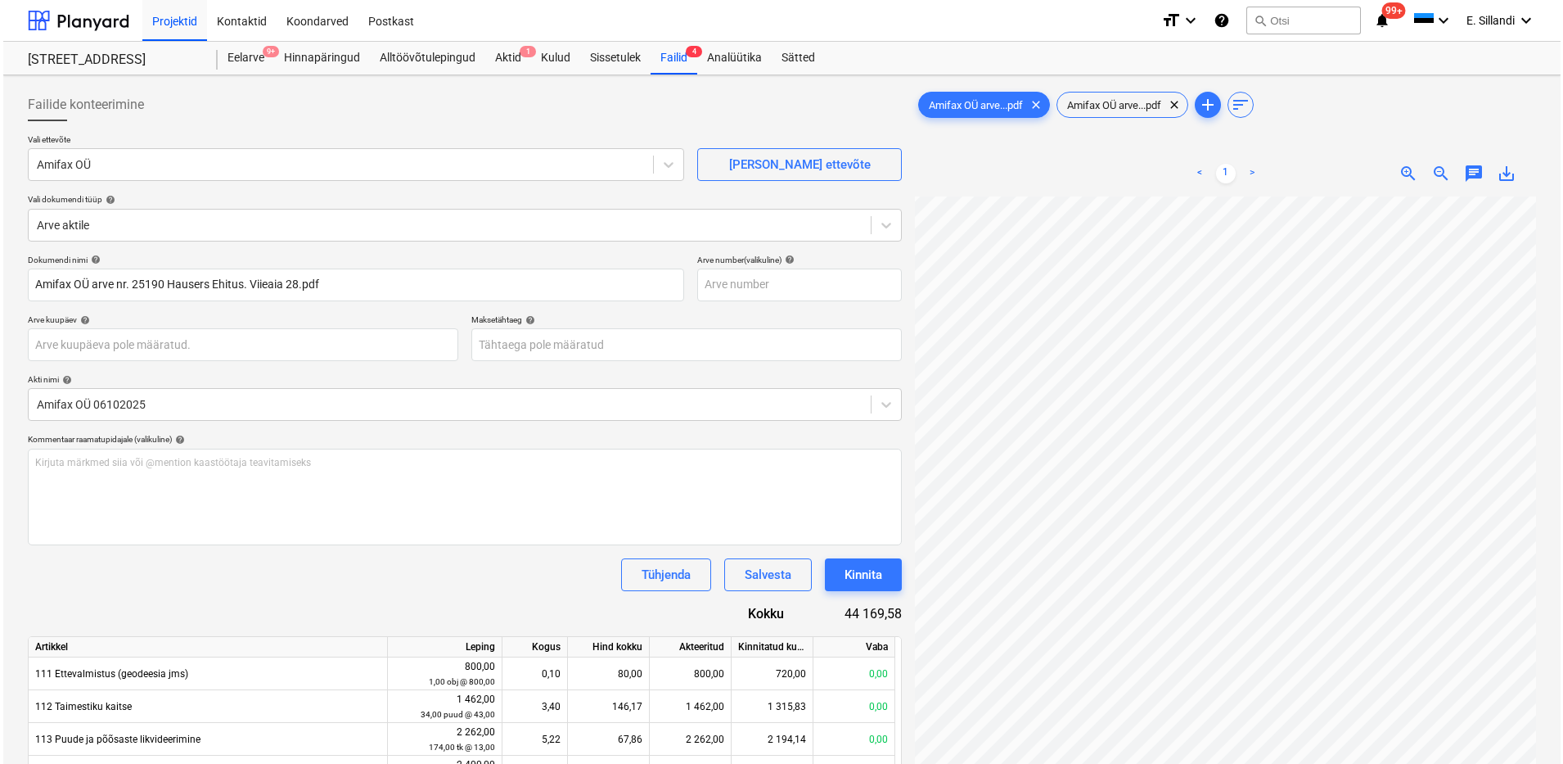
scroll to position [53, 139]
click at [1098, 95] on div "Amifax OÜ arve...pdf clear" at bounding box center [1119, 105] width 132 height 26
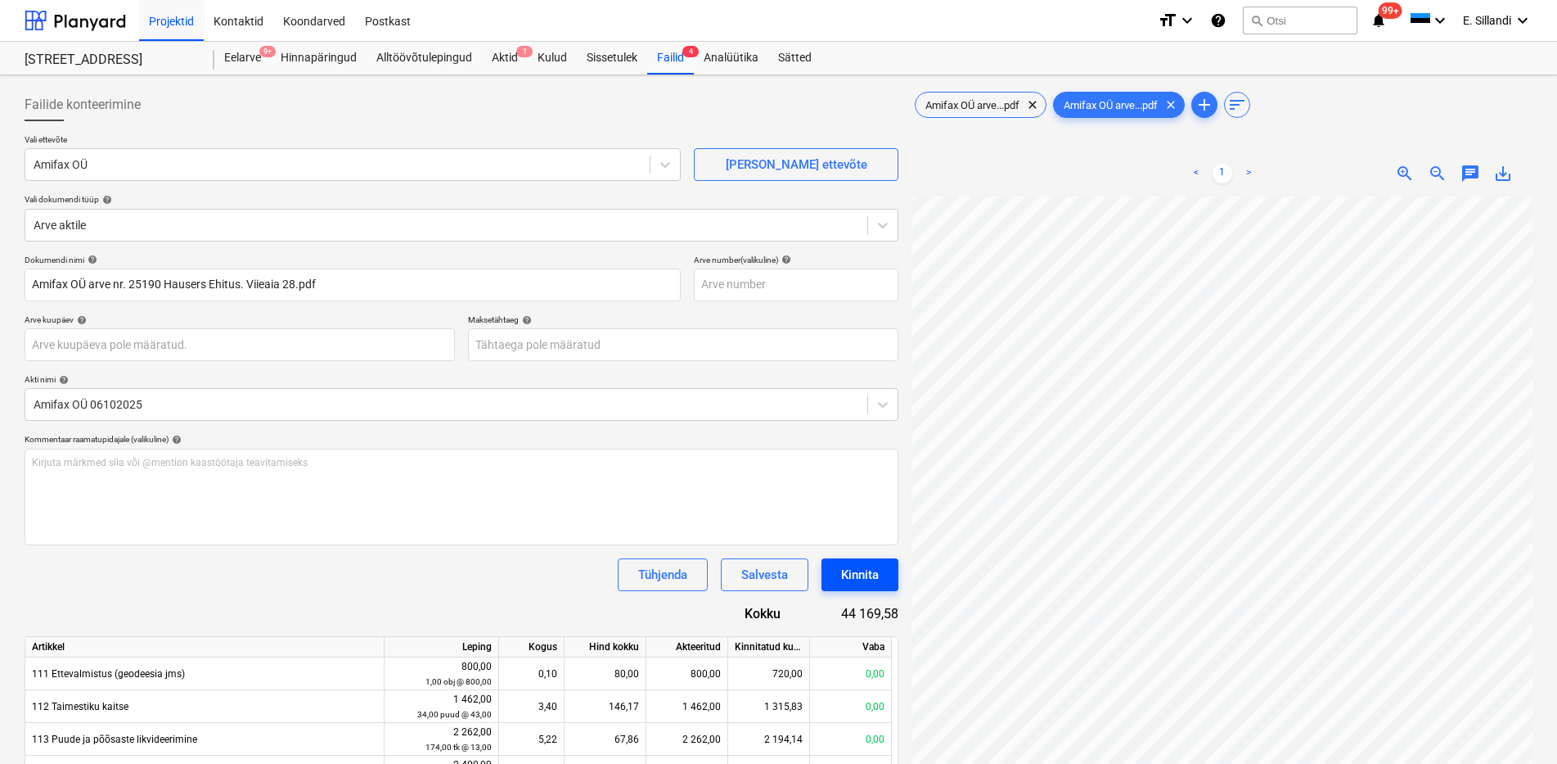
click at [876, 580] on div "Kinnita" at bounding box center [860, 574] width 38 height 21
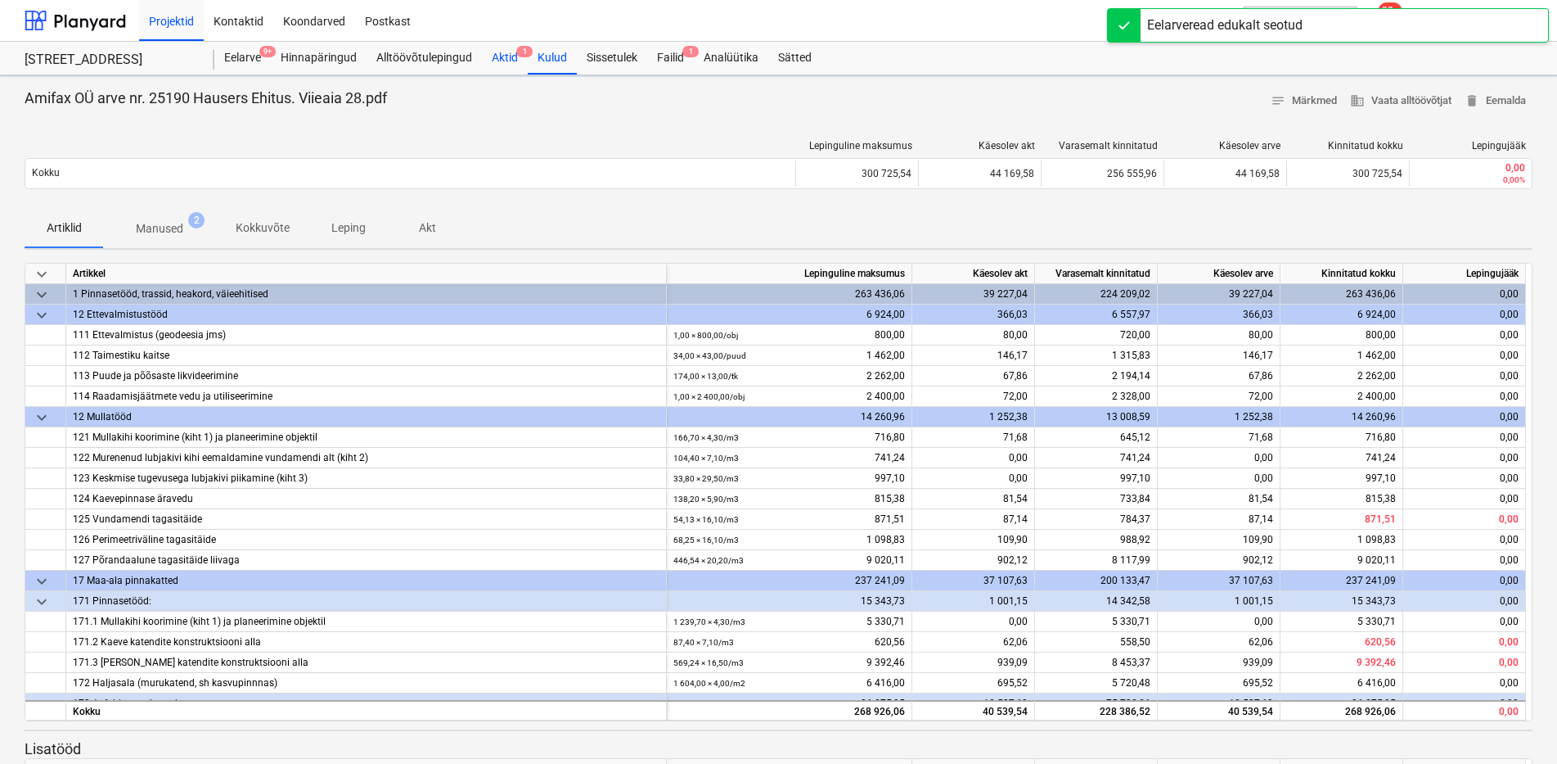
click at [501, 61] on div "Aktid 1" at bounding box center [505, 58] width 46 height 33
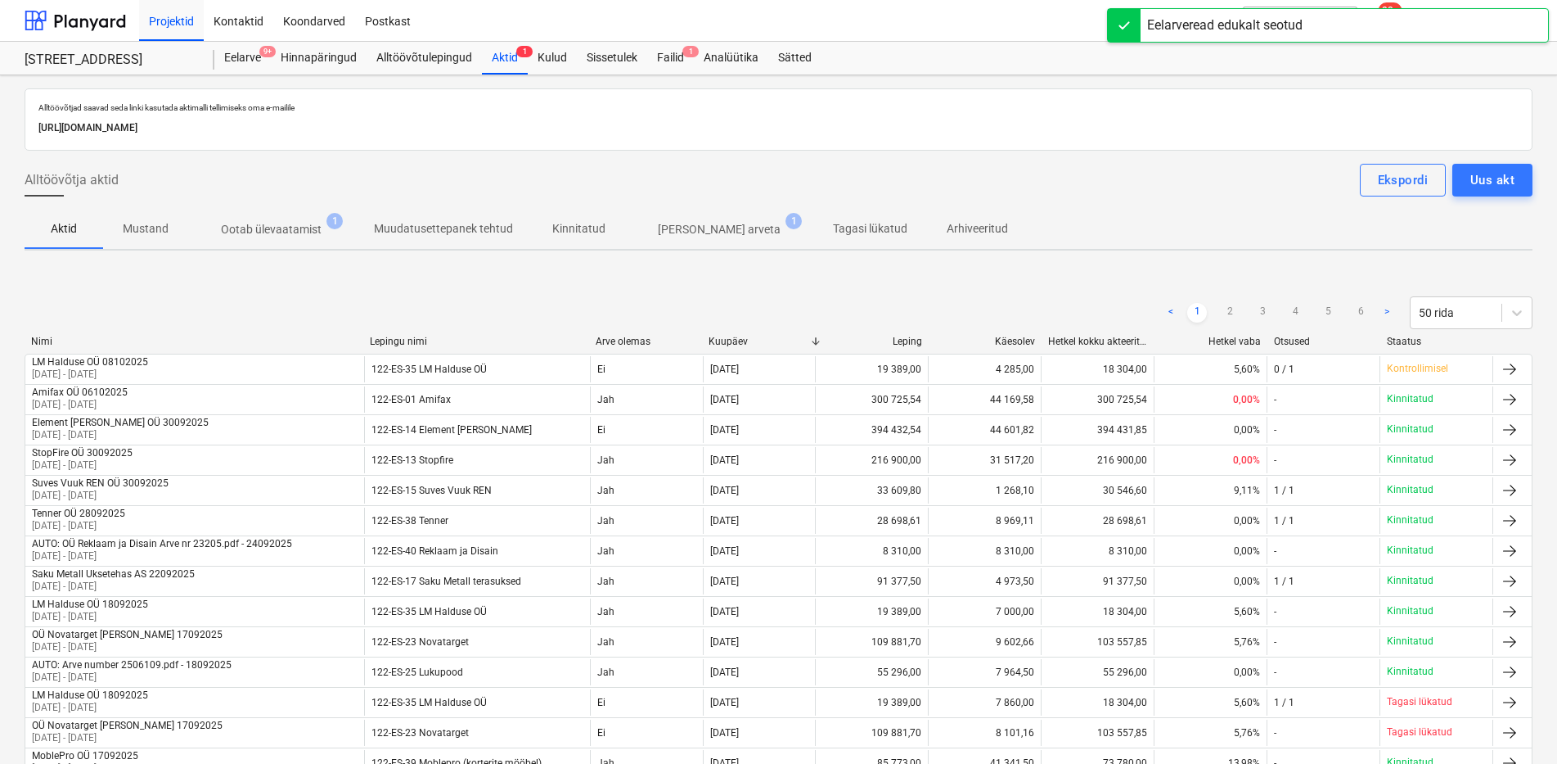
click at [665, 232] on p "[PERSON_NAME] arveta" at bounding box center [719, 229] width 123 height 17
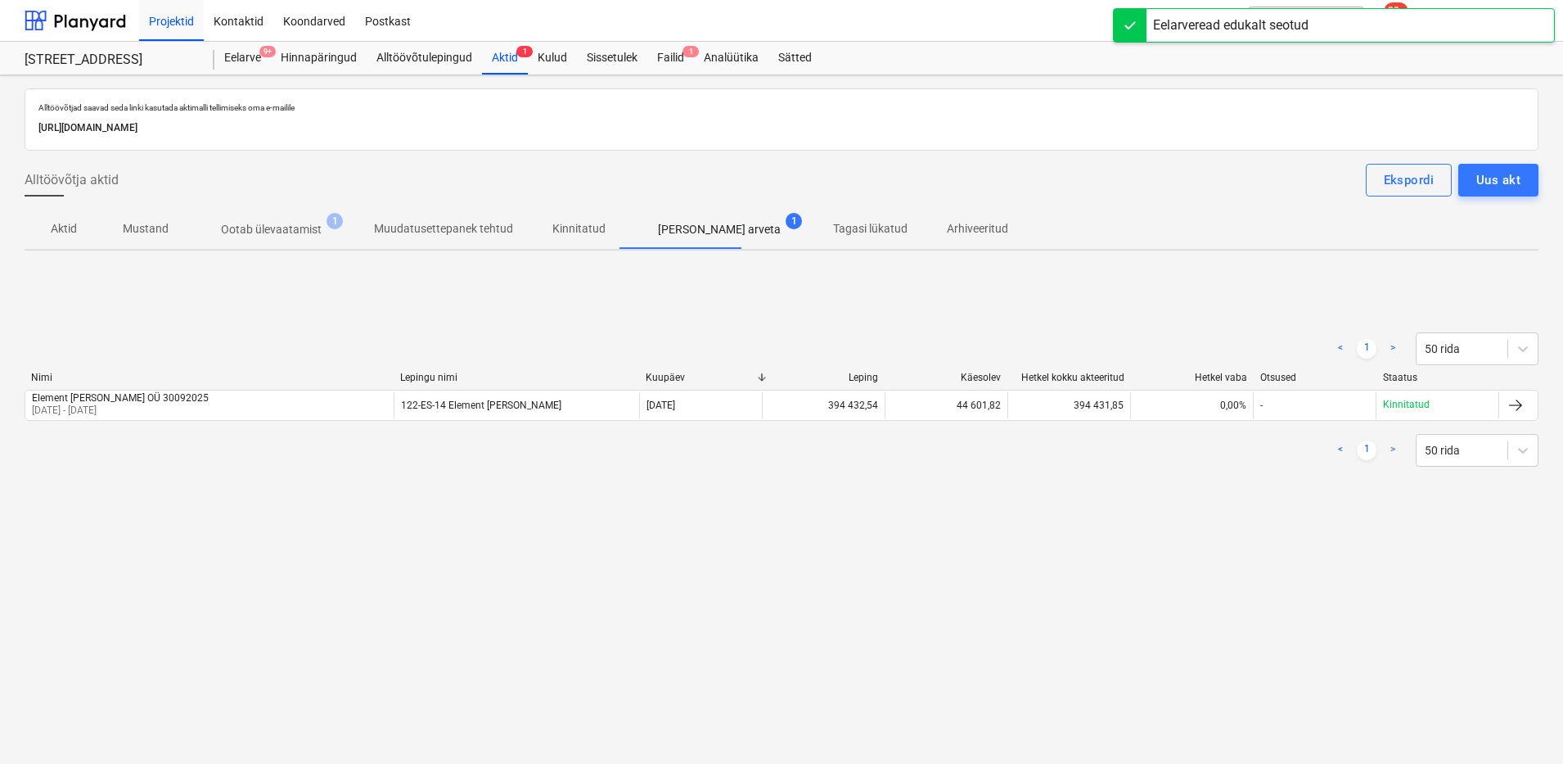
click at [673, 40] on div "Projektid Kontaktid Koondarved Postkast" at bounding box center [645, 20] width 1012 height 41
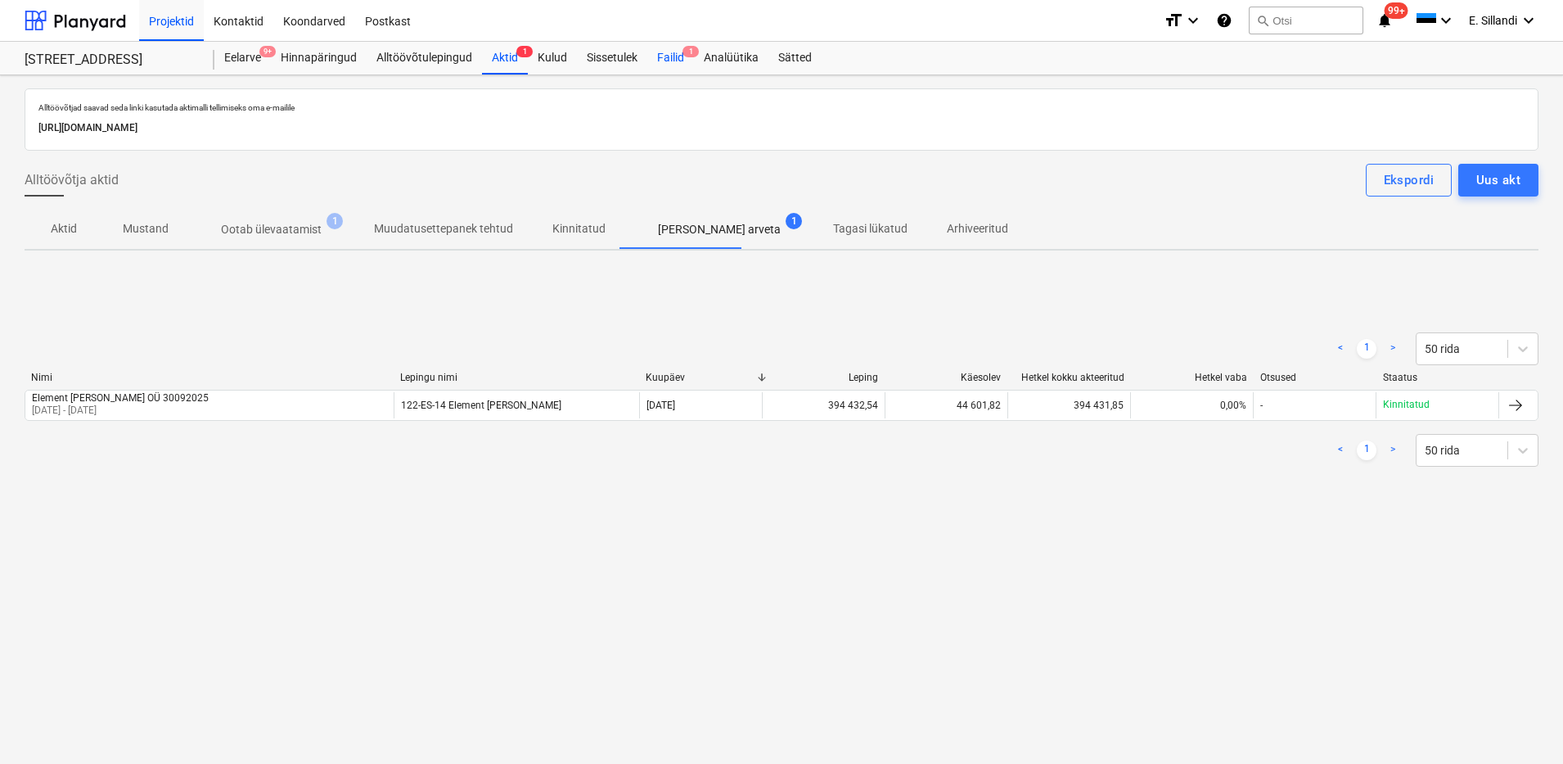
click at [673, 53] on div "Failid 1" at bounding box center [670, 58] width 47 height 33
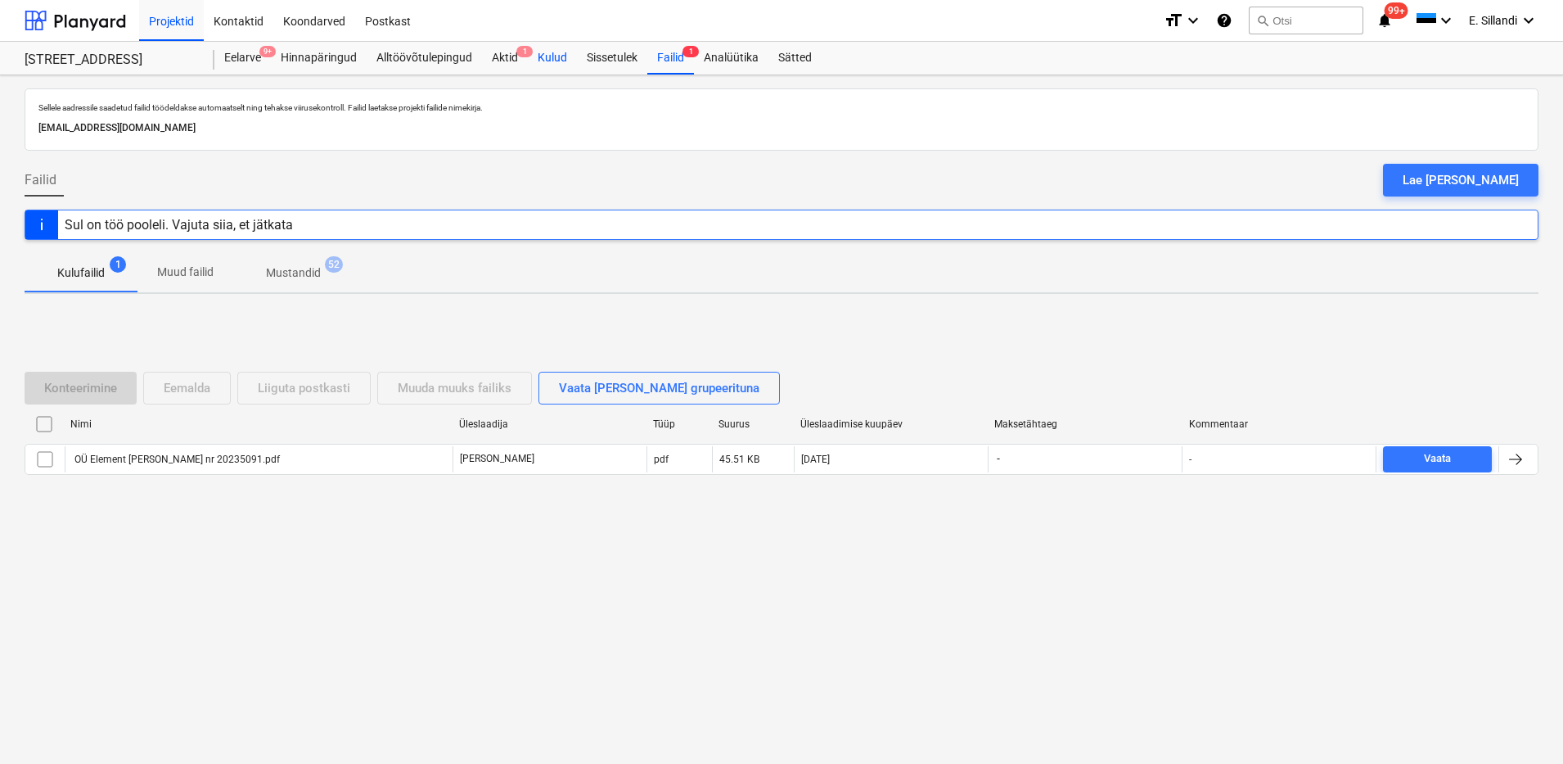
click at [552, 64] on div "Kulud" at bounding box center [552, 58] width 49 height 33
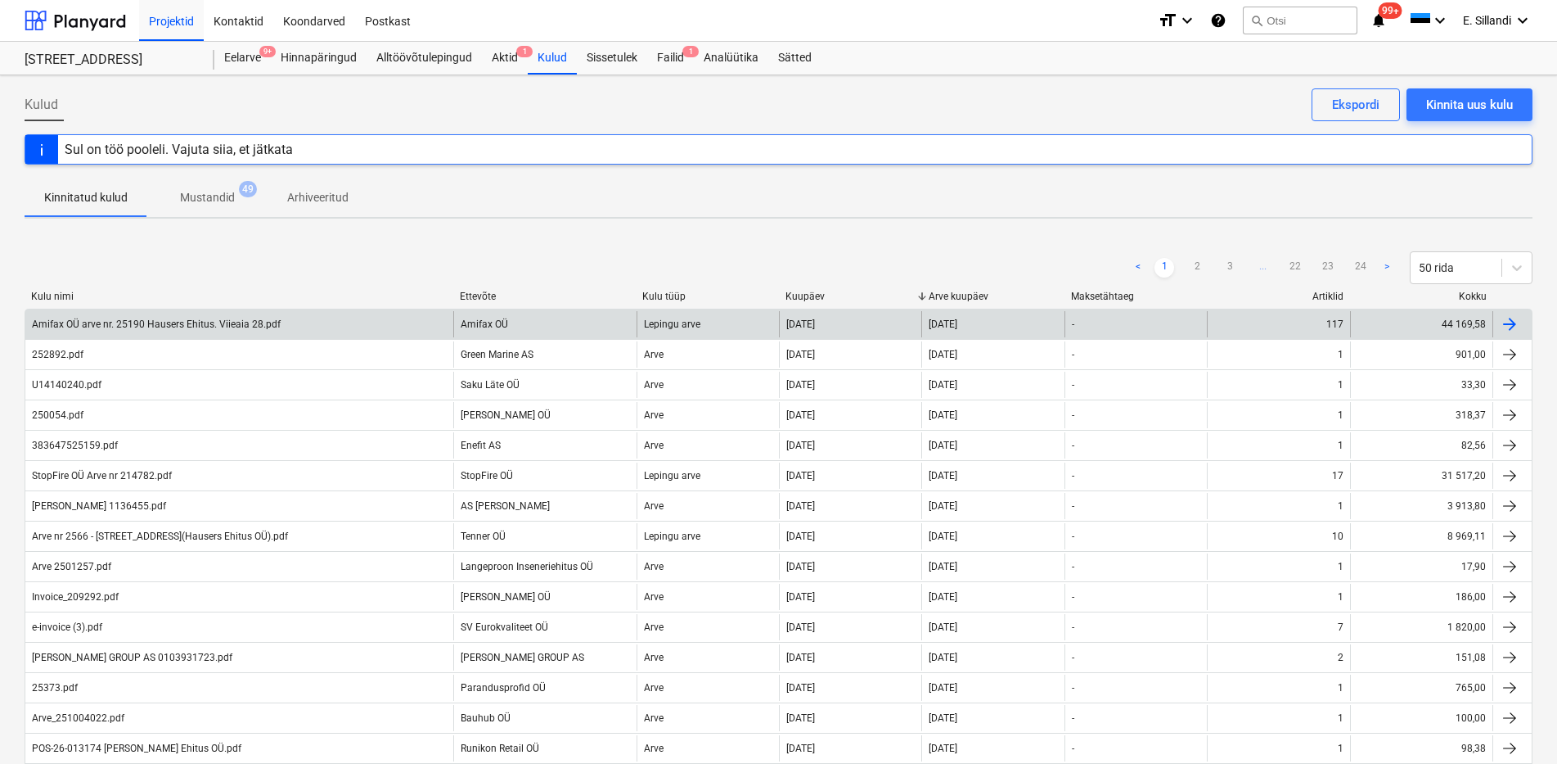
click at [273, 317] on div "Amifax OÜ arve nr. 25190 Hausers Ehitus. Viieaia 28.pdf" at bounding box center [239, 324] width 428 height 26
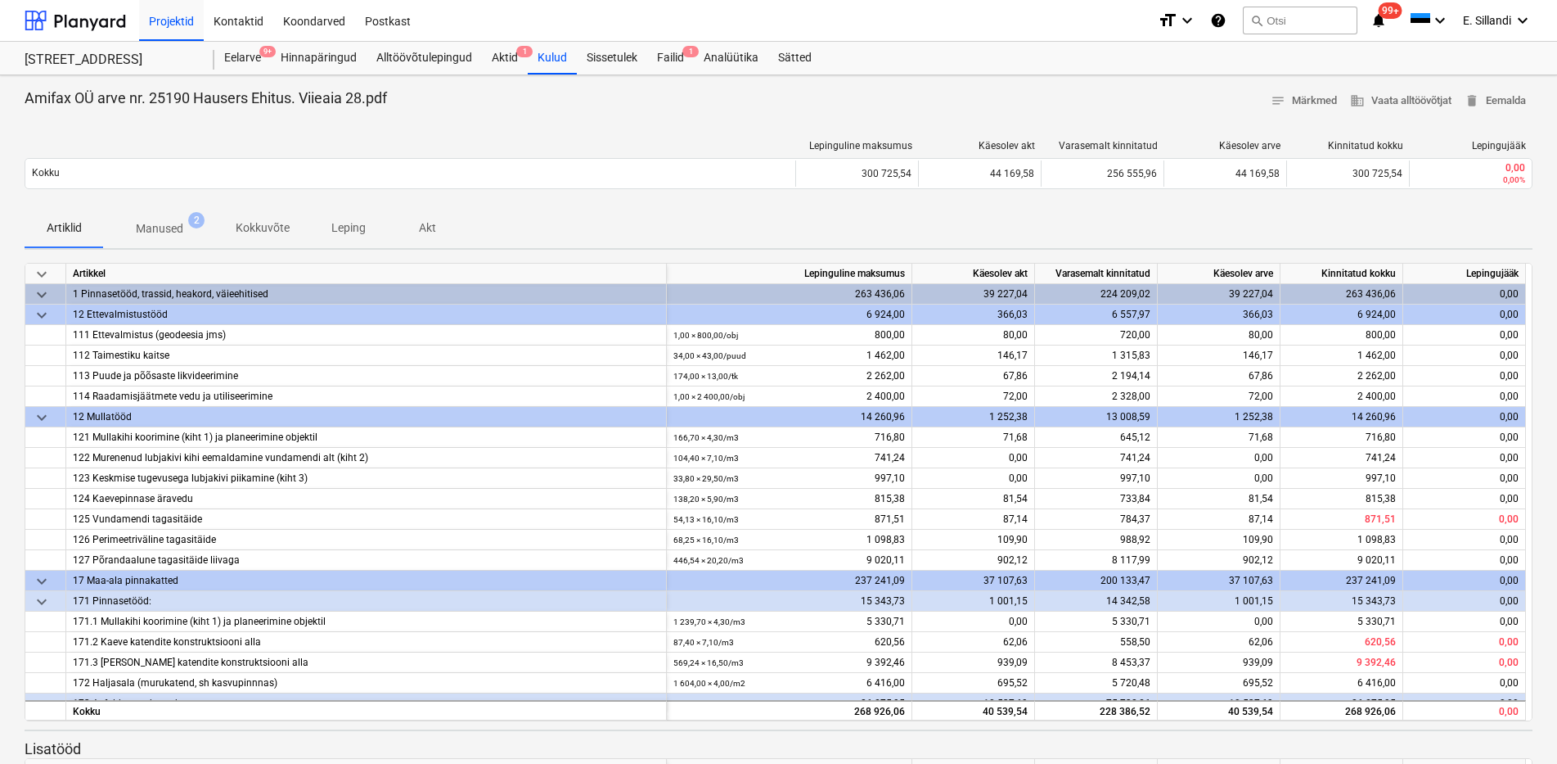
click at [177, 220] on p "Manused" at bounding box center [159, 228] width 47 height 17
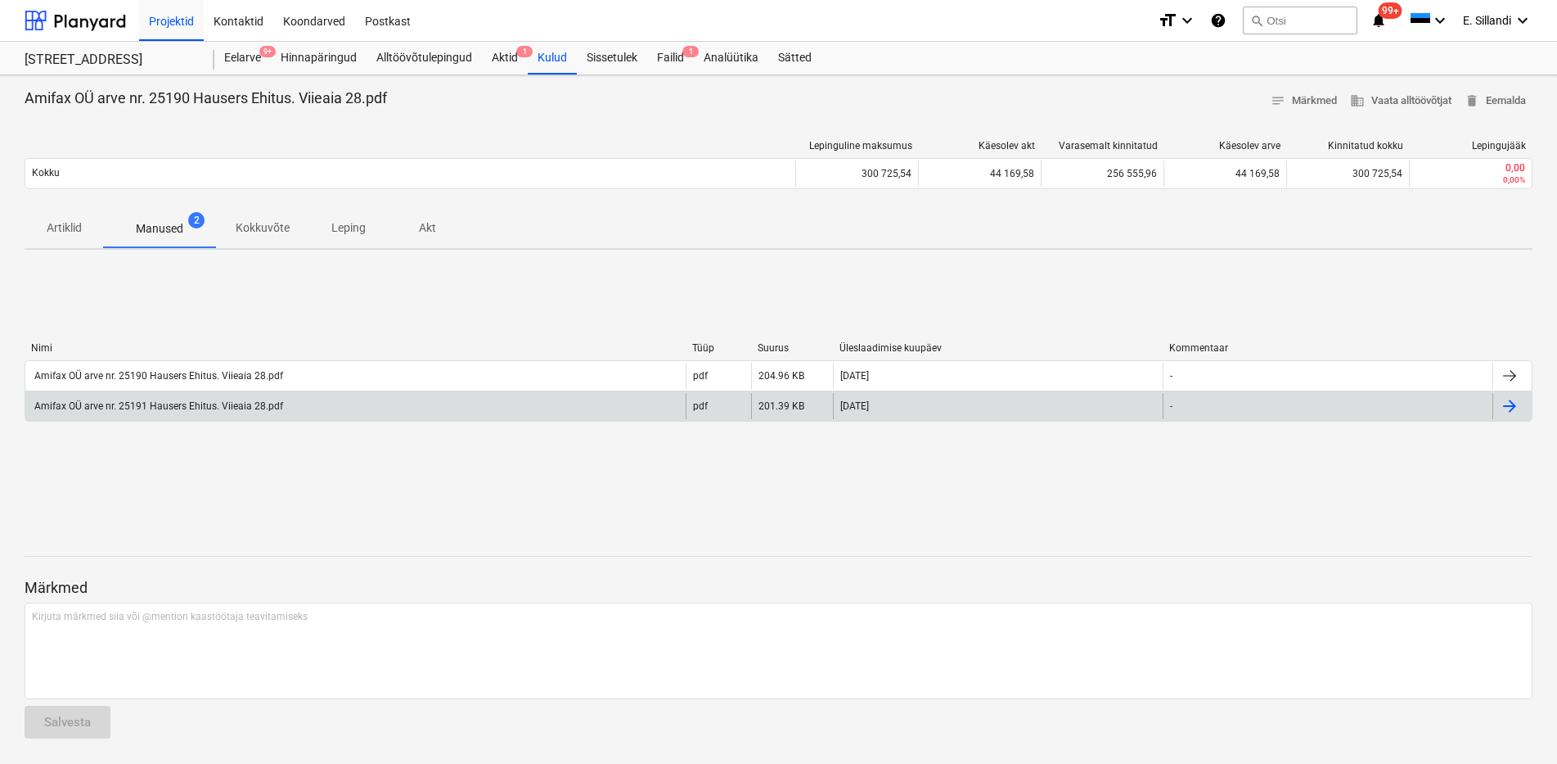
click at [182, 410] on div "Amifax OÜ arve nr. 25191 Hausers Ehitus. Viieaia 28.pdf" at bounding box center [157, 405] width 251 height 11
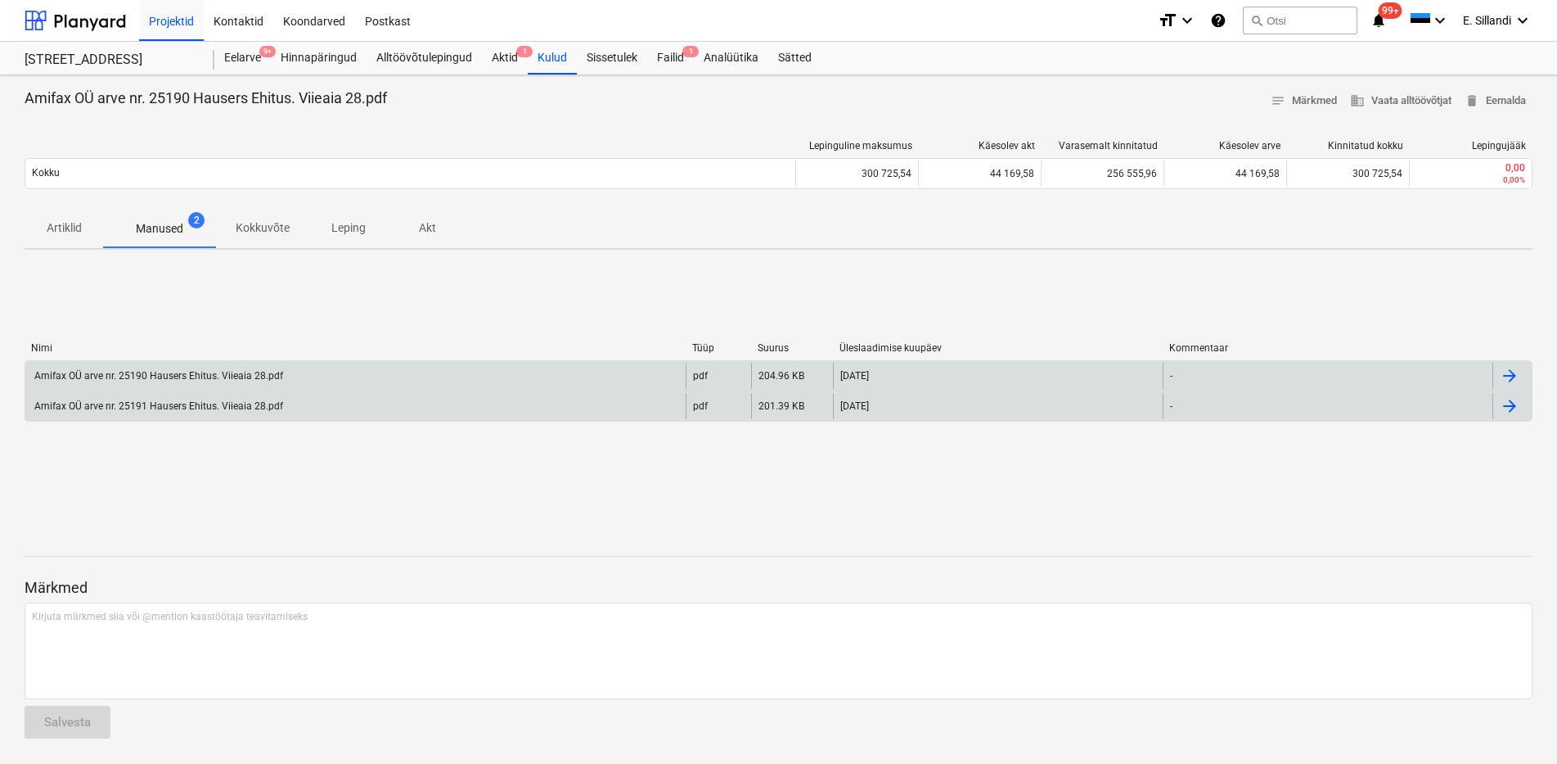
click at [185, 380] on div "Amifax OÜ arve nr. 25190 Hausers Ehitus. Viieaia 28.pdf" at bounding box center [157, 375] width 251 height 11
click at [657, 47] on div "Failid 1" at bounding box center [670, 58] width 47 height 33
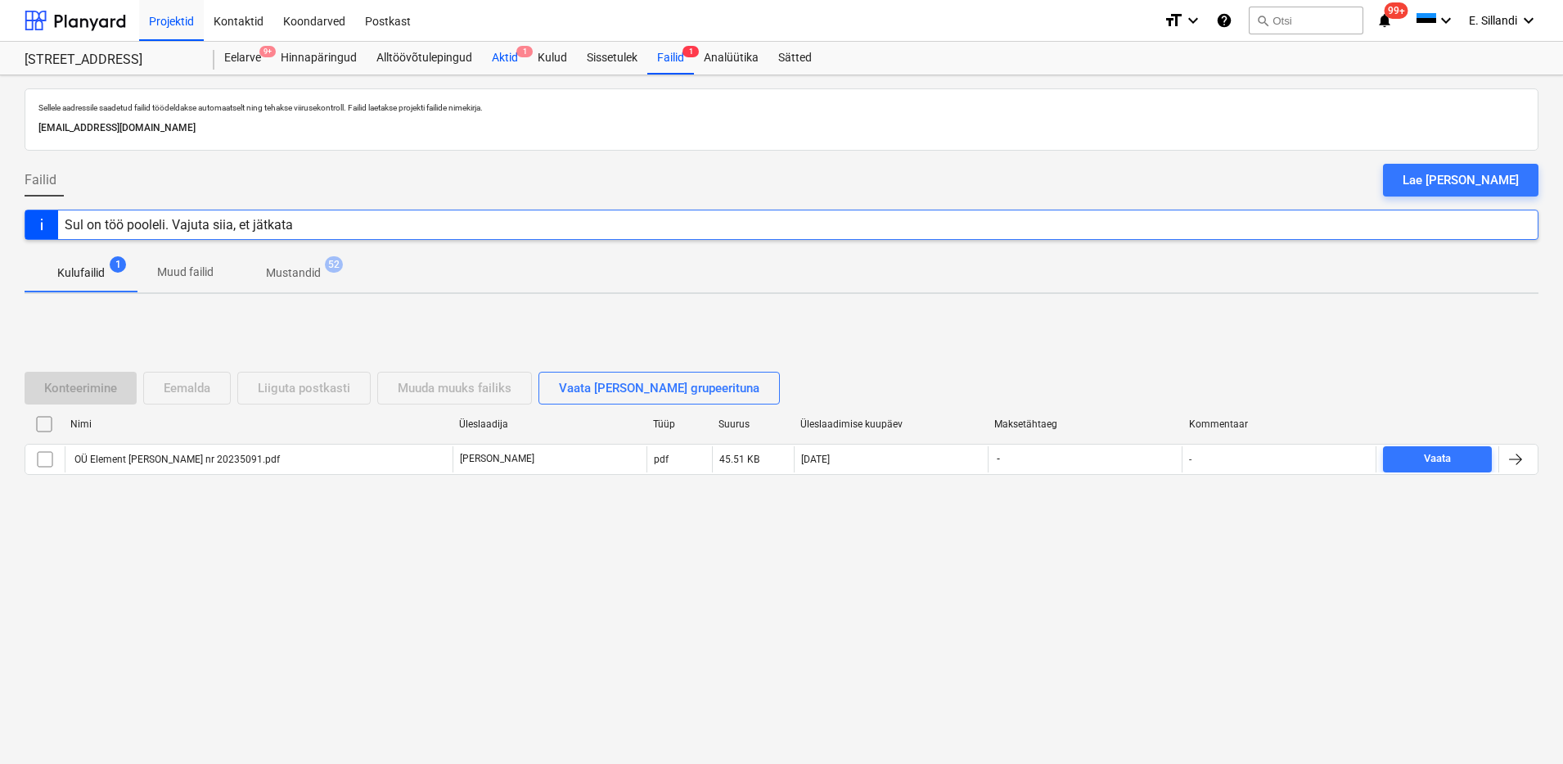
click at [513, 50] on div "Aktid 1" at bounding box center [505, 58] width 46 height 33
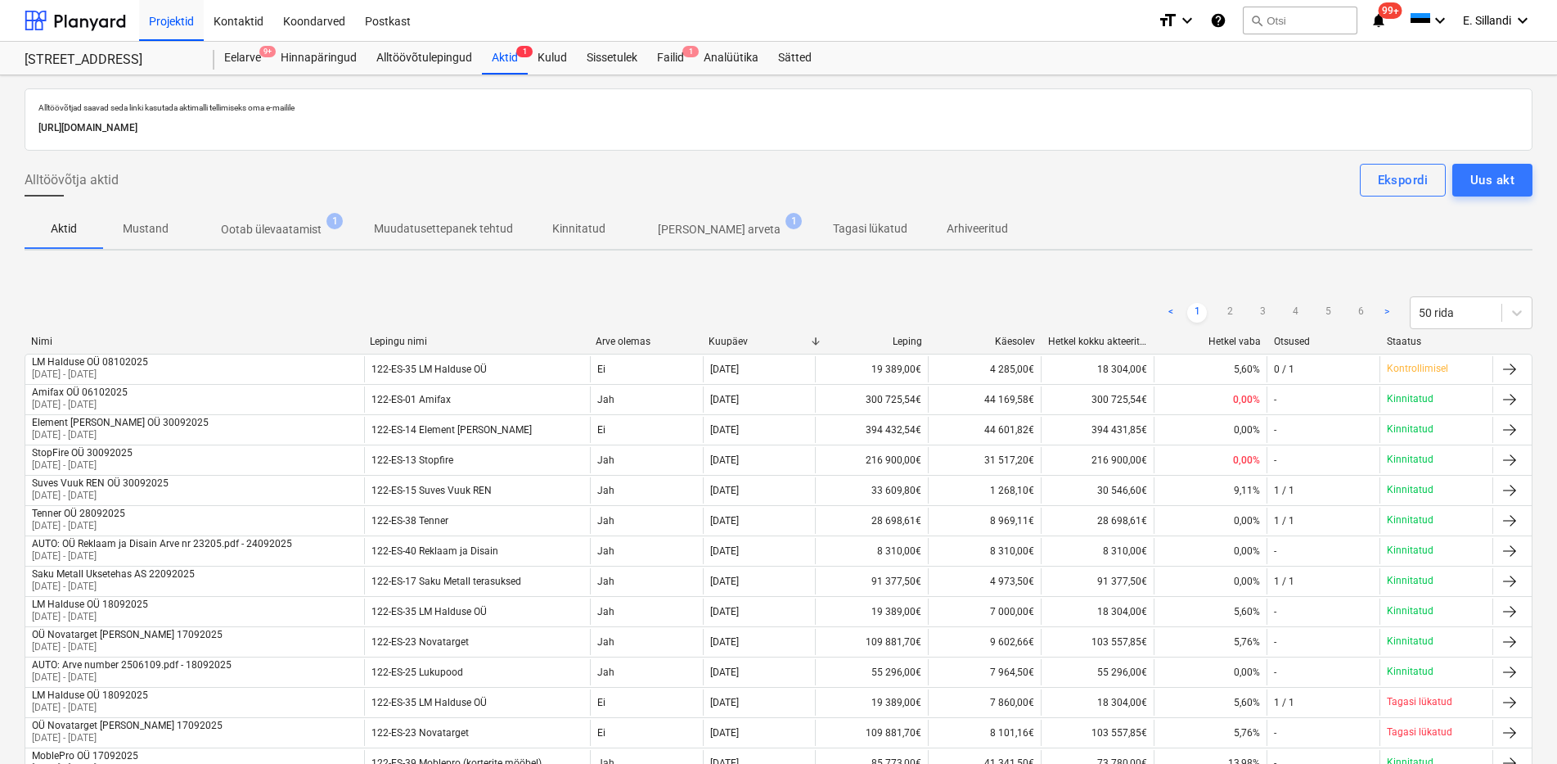
click at [309, 235] on p "Ootab ülevaatamist" at bounding box center [271, 229] width 101 height 17
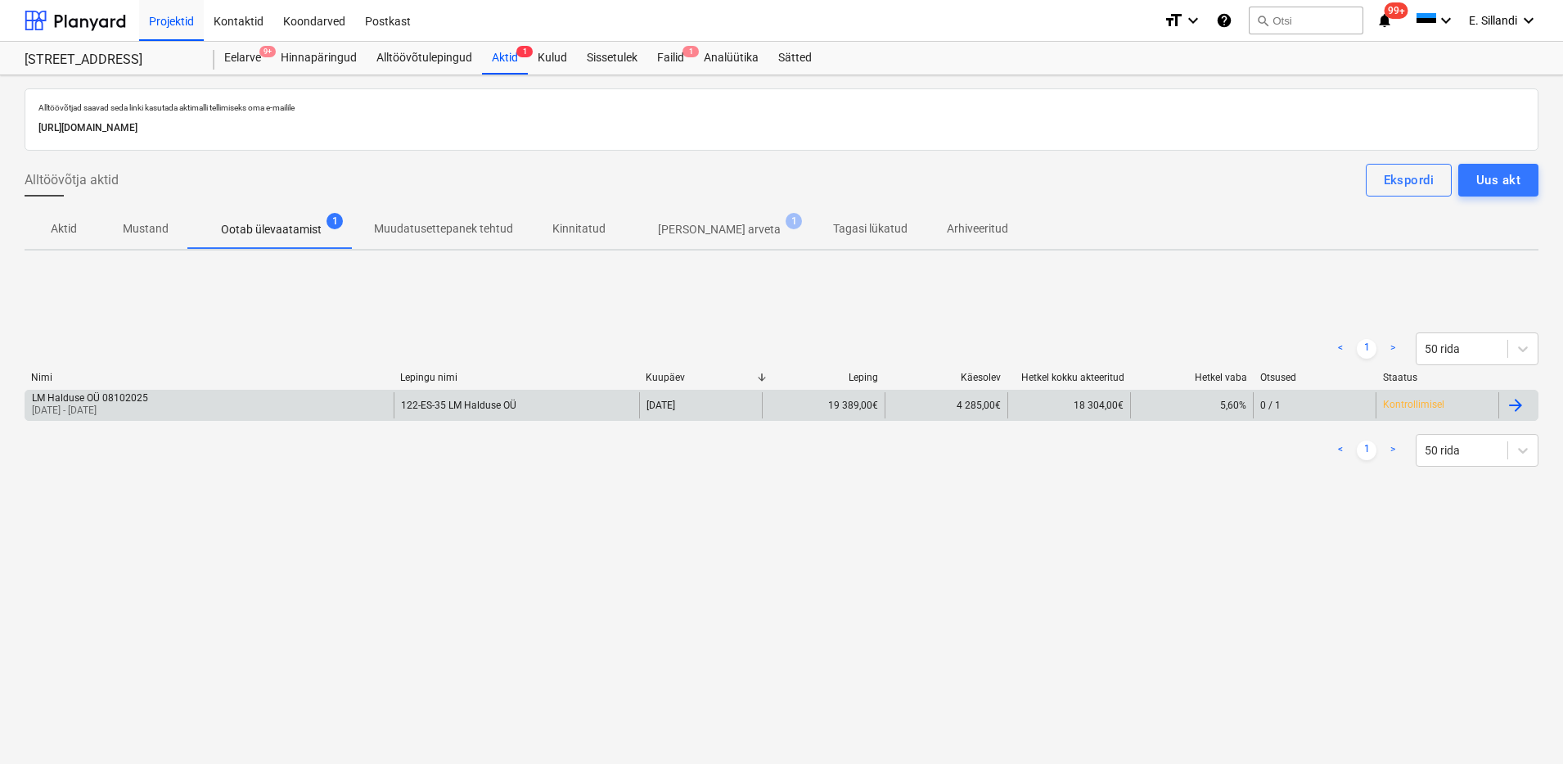
click at [143, 395] on div "LM Halduse OÜ 08102025" at bounding box center [90, 397] width 116 height 11
